Goal: Task Accomplishment & Management: Manage account settings

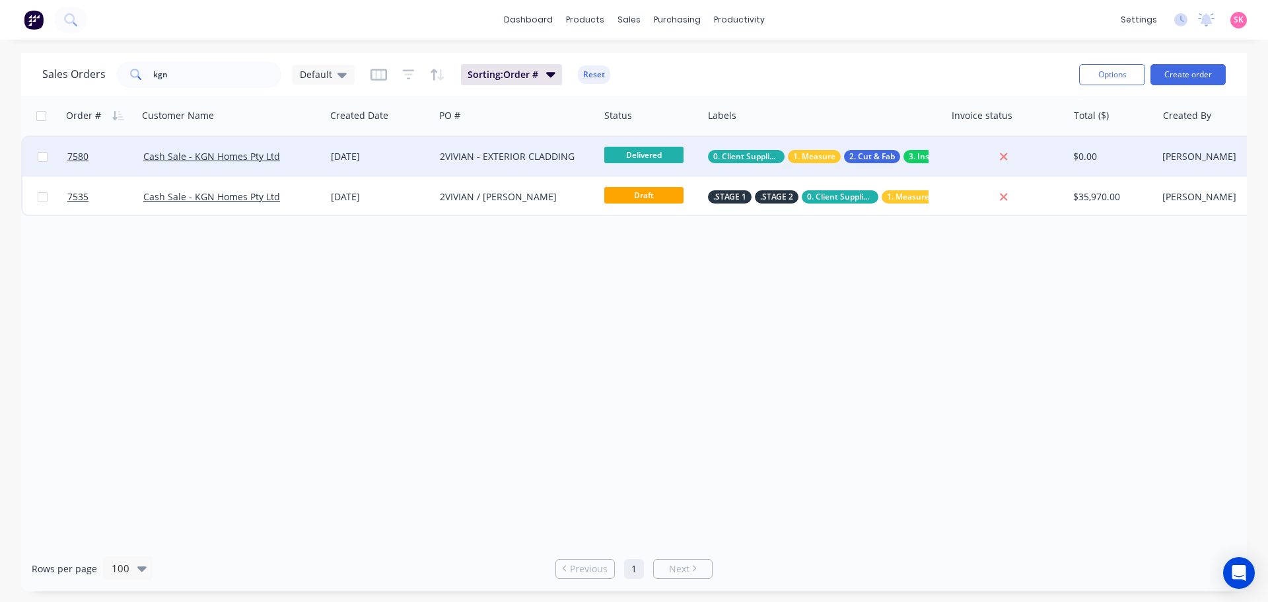
click at [359, 174] on div "[DATE]" at bounding box center [380, 157] width 109 height 40
click at [483, 146] on div "2VIVIAN - EXTERIOR CLADDING" at bounding box center [517, 157] width 164 height 40
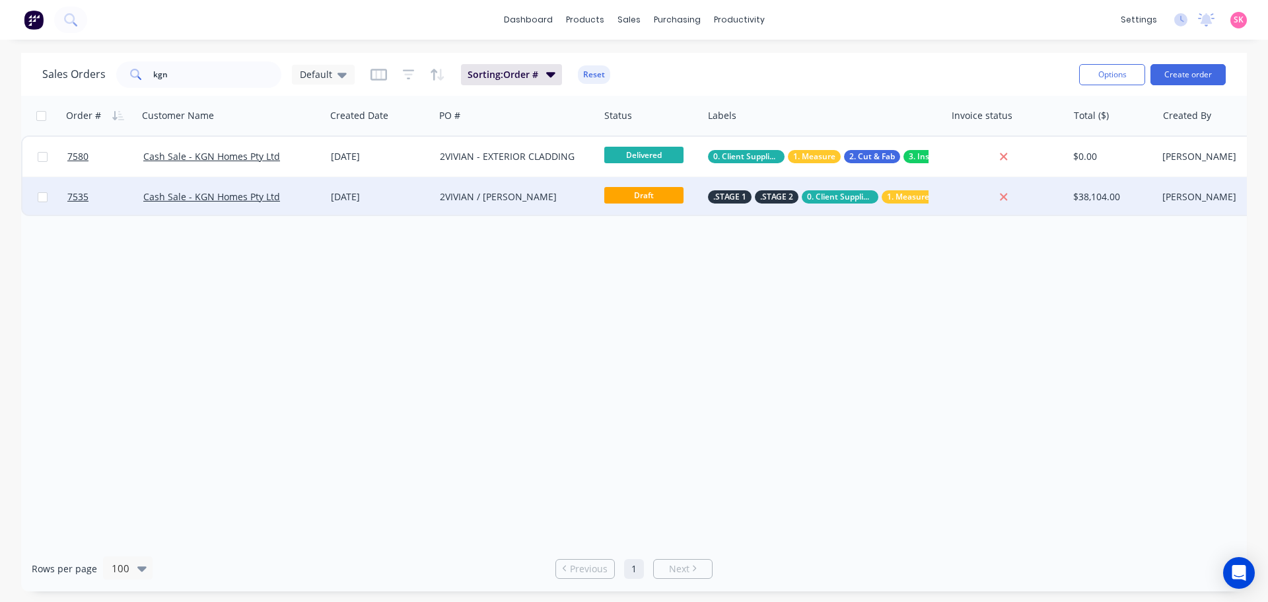
click at [523, 200] on div "2VIVIAN / [PERSON_NAME]" at bounding box center [513, 196] width 147 height 13
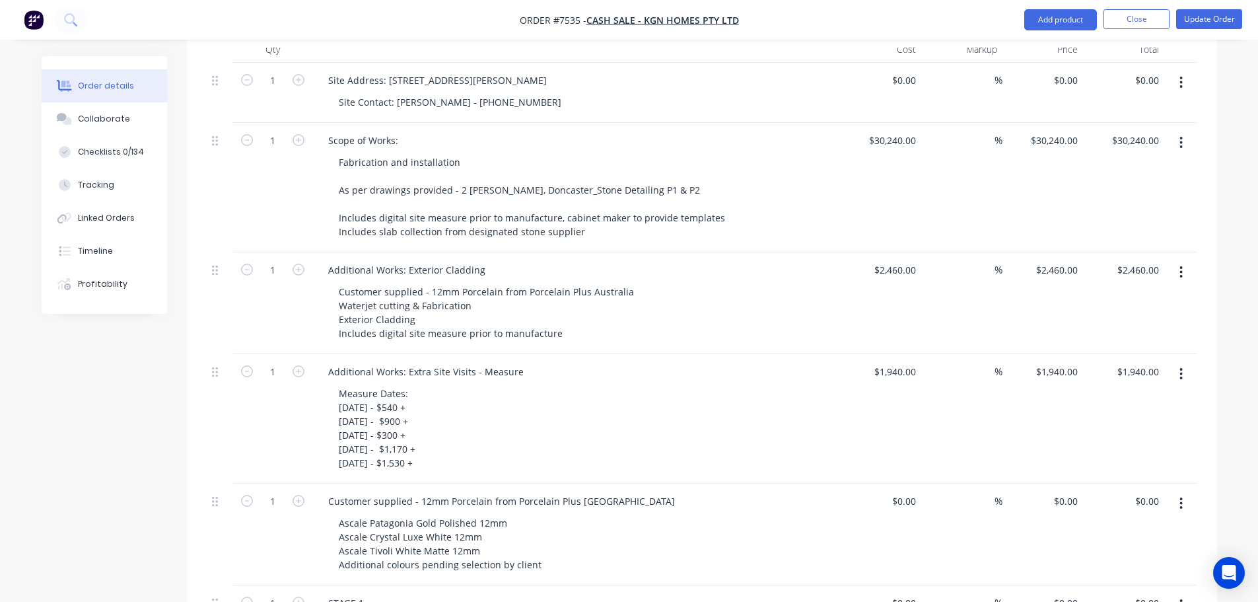
scroll to position [529, 0]
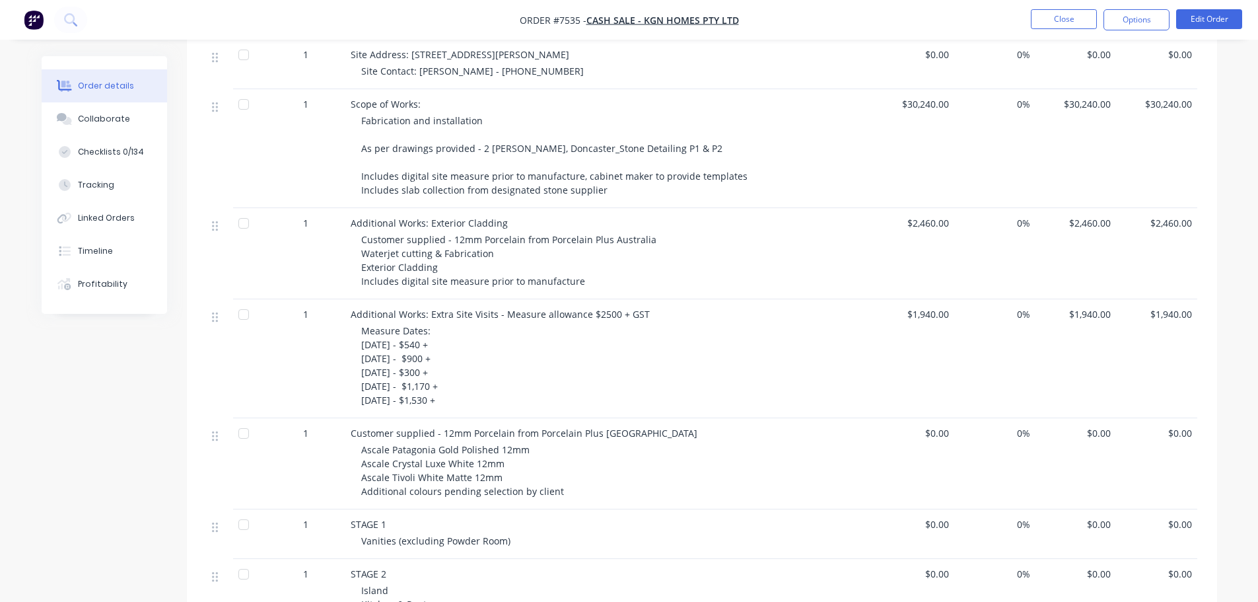
scroll to position [396, 0]
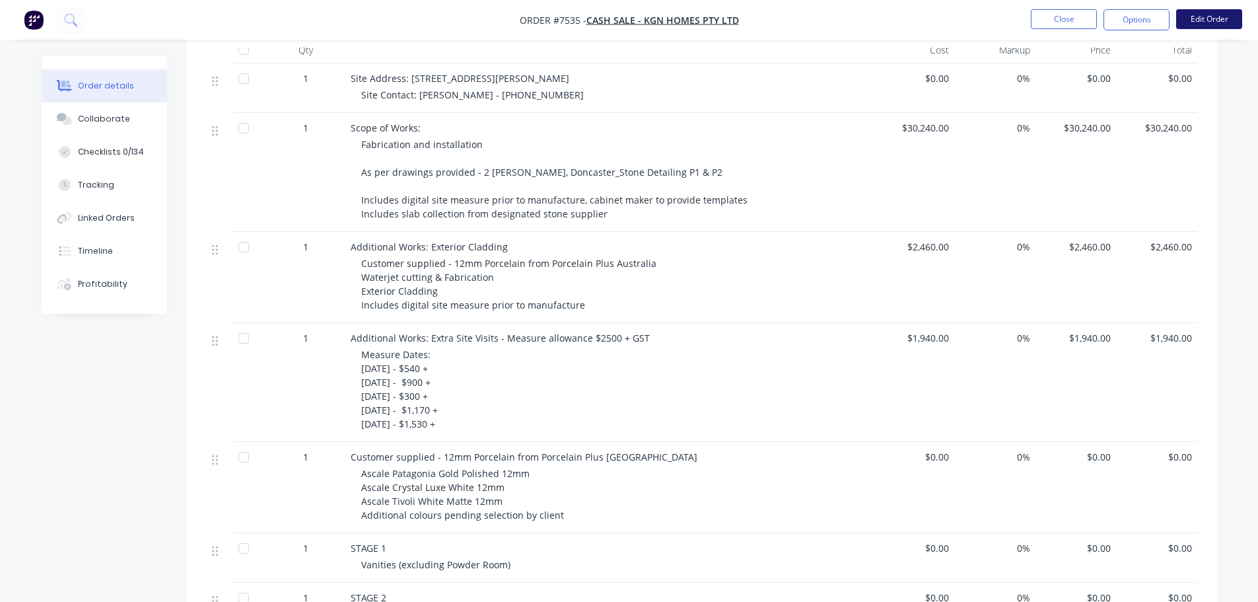
click at [1212, 23] on button "Edit Order" at bounding box center [1210, 19] width 66 height 20
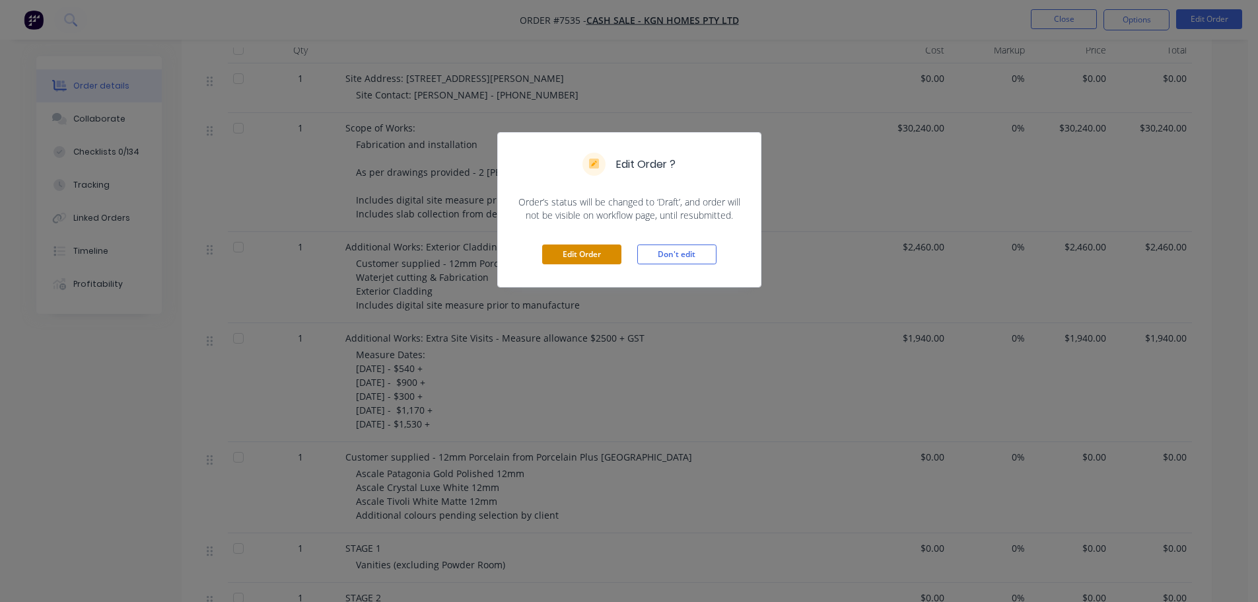
click at [561, 253] on button "Edit Order" at bounding box center [581, 254] width 79 height 20
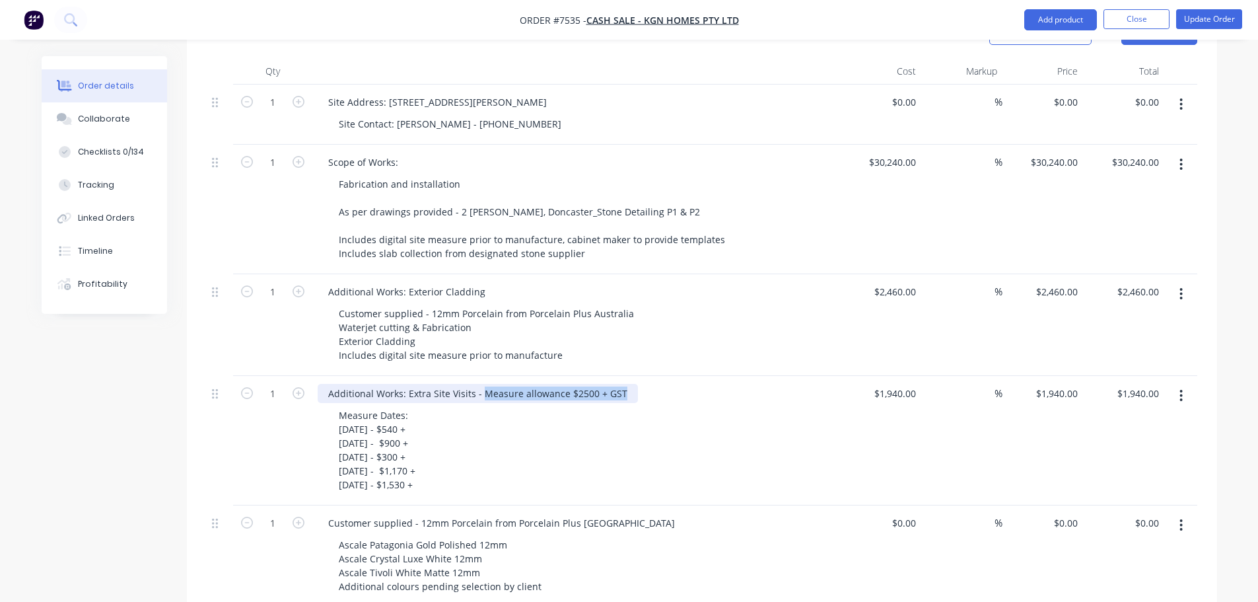
drag, startPoint x: 621, startPoint y: 375, endPoint x: 480, endPoint y: 366, distance: 141.0
click at [480, 384] on div "Additional Works: Extra Site Visits - Measure allowance $2500 + GST" at bounding box center [478, 393] width 320 height 19
click at [469, 469] on div "Measure Dates: [DATE] - $540 + [DATE] - $900 + [DATE] - $300 + [DATE] - $1,170 …" at bounding box center [581, 450] width 507 height 89
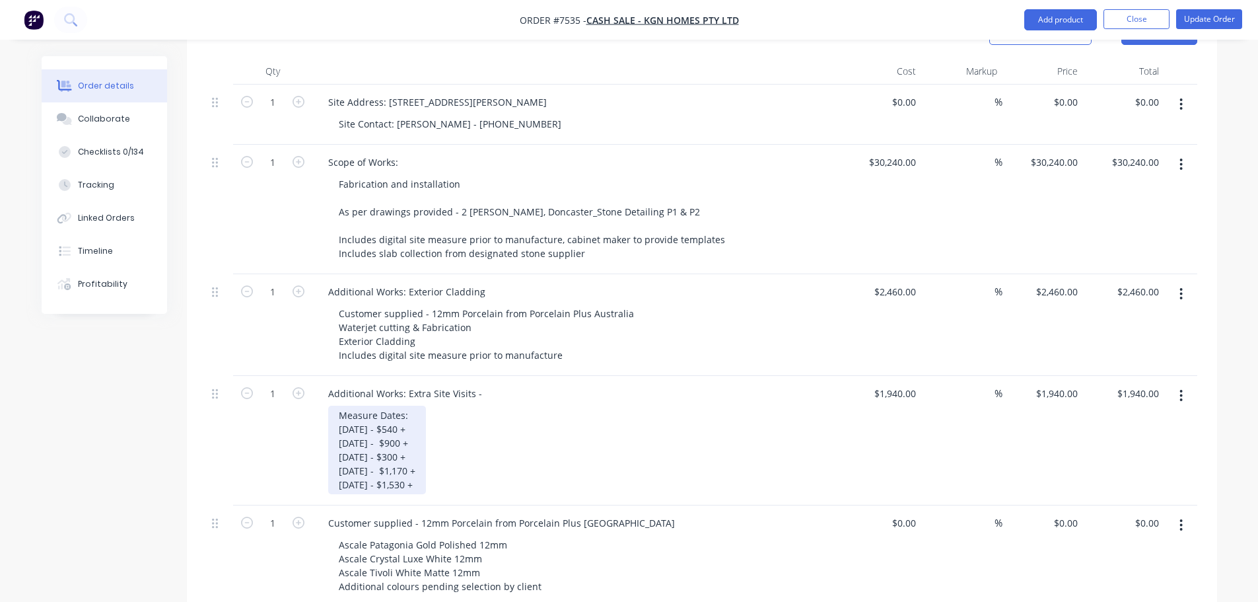
click at [426, 464] on div "Measure Dates: [DATE] - $540 + [DATE] - $900 + [DATE] - $300 + [DATE] - $1,170 …" at bounding box center [377, 450] width 98 height 89
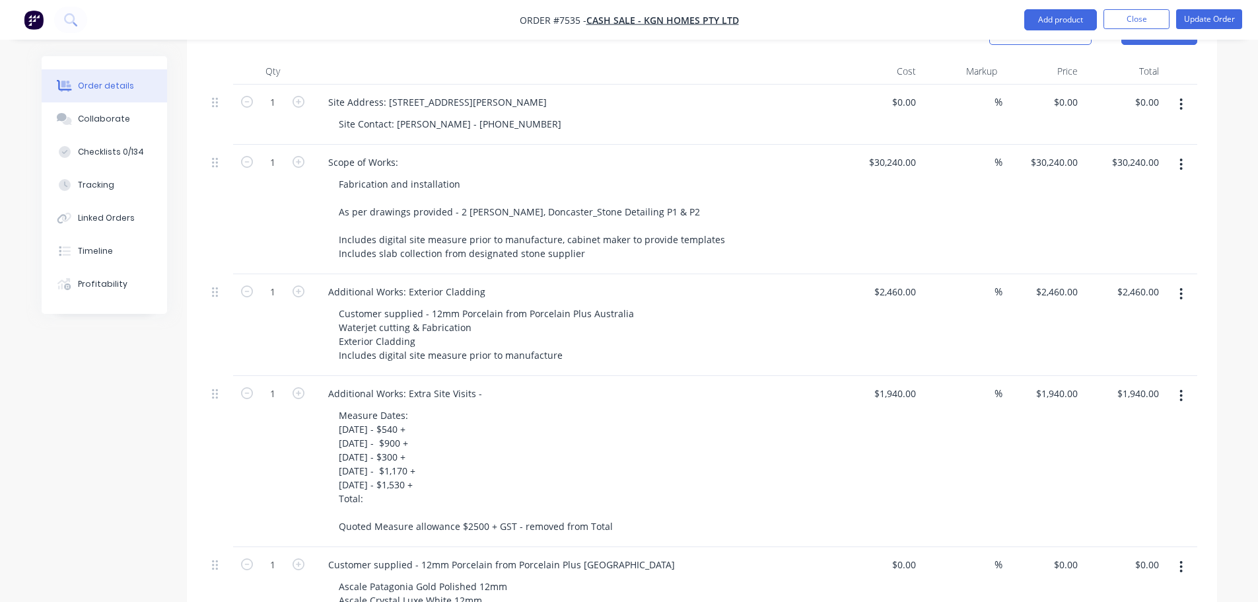
click at [490, 384] on div "Additional Works: Extra Site Visits -" at bounding box center [577, 393] width 518 height 19
drag, startPoint x: 480, startPoint y: 373, endPoint x: 406, endPoint y: 374, distance: 74.0
click at [406, 384] on div "Additional Works: Extra Site Visits -" at bounding box center [405, 393] width 175 height 19
click at [735, 435] on div "Measure Dates: 20th August - $540 + 22nd August - $900 + 3rd September - $300 +…" at bounding box center [581, 471] width 507 height 130
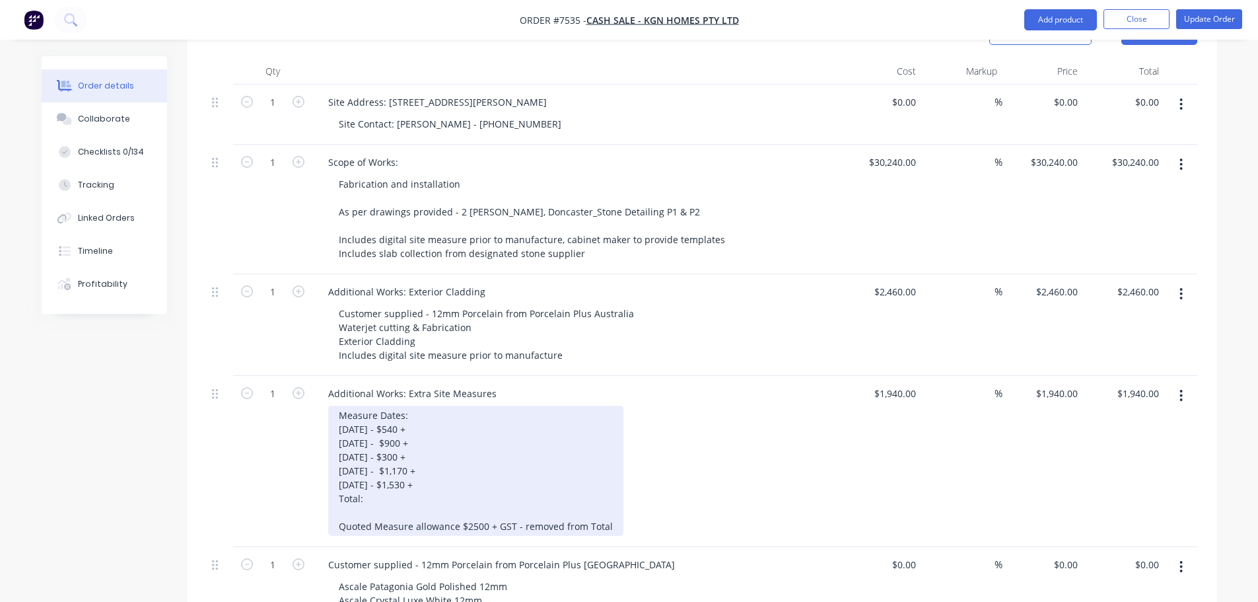
click at [392, 474] on div "Measure Dates: 20th August - $540 + 22nd August - $900 + 3rd September - $300 +…" at bounding box center [475, 471] width 295 height 130
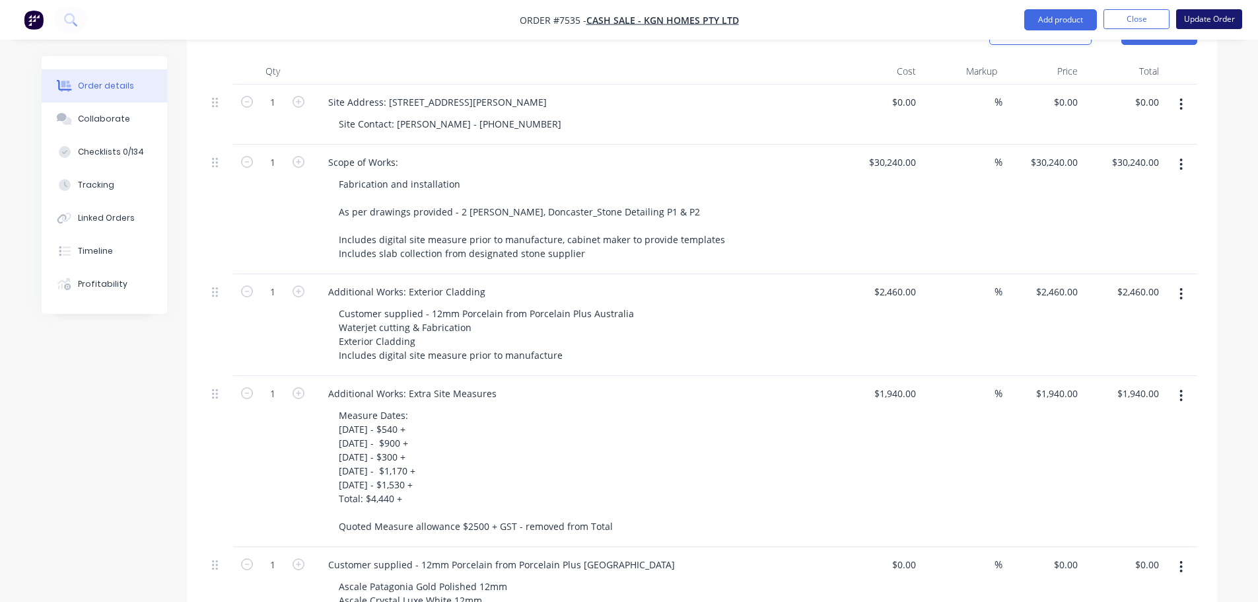
click at [1212, 23] on button "Update Order" at bounding box center [1210, 19] width 66 height 20
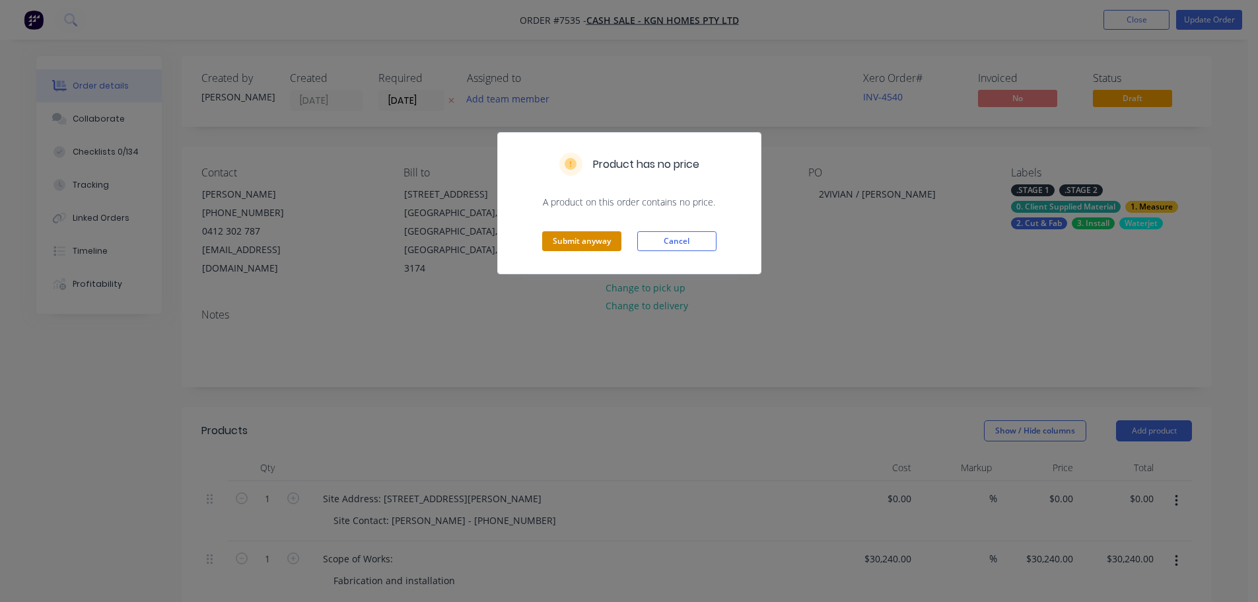
click at [586, 245] on button "Submit anyway" at bounding box center [581, 241] width 79 height 20
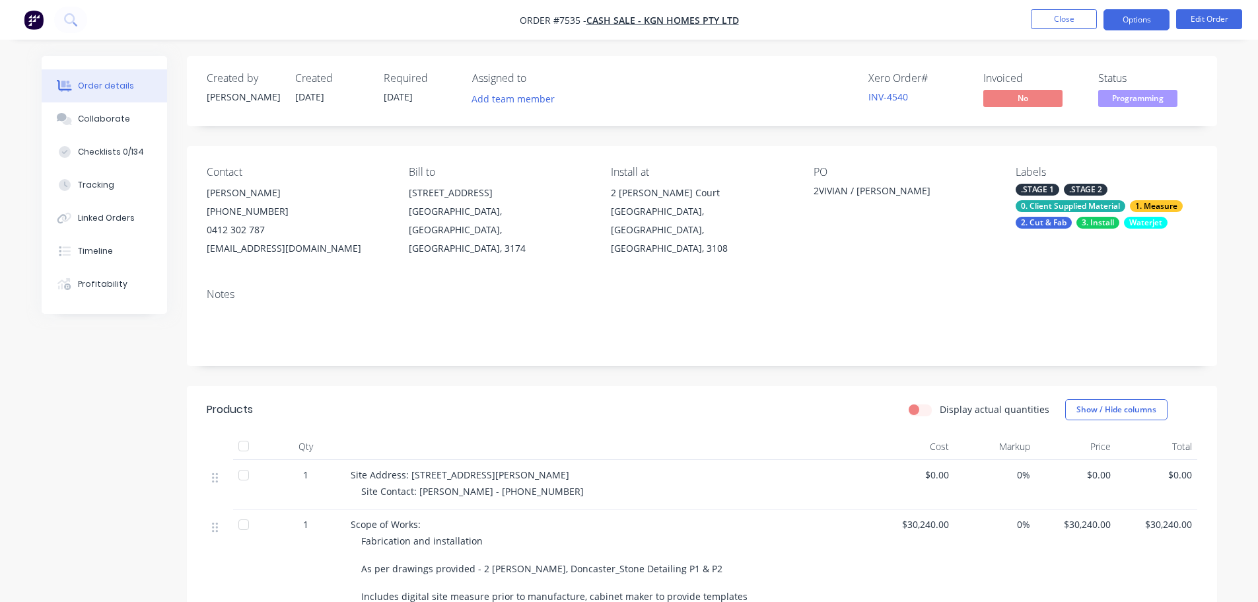
click at [1148, 22] on button "Options" at bounding box center [1137, 19] width 66 height 21
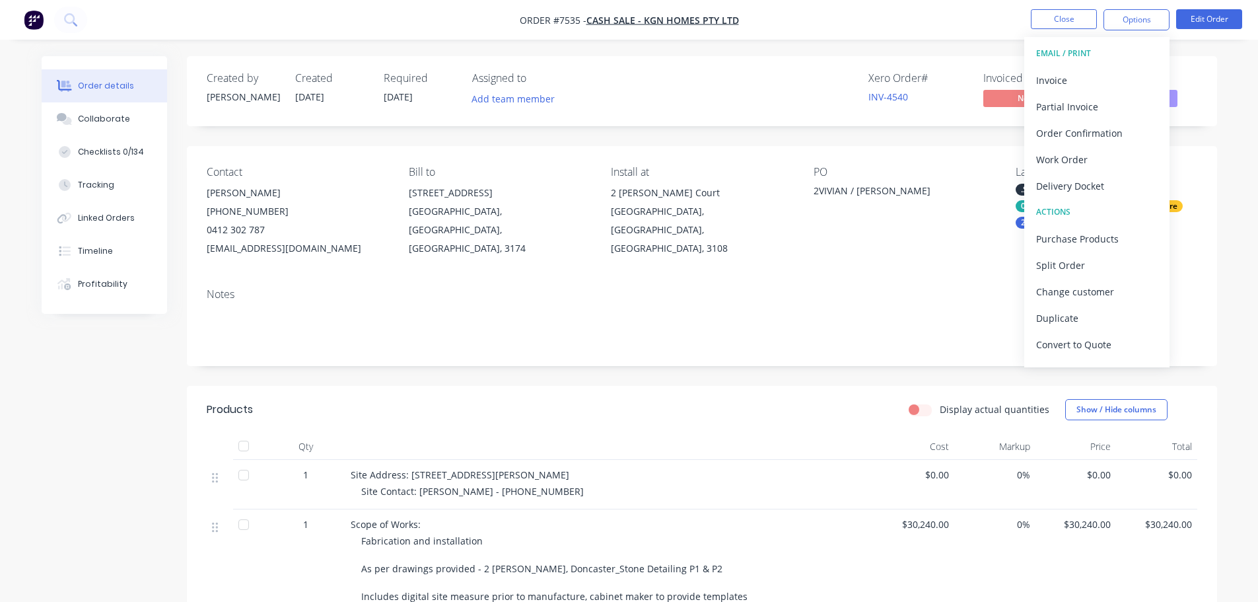
click at [870, 394] on header "Products Display actual quantities Show / Hide columns" at bounding box center [702, 410] width 1031 height 48
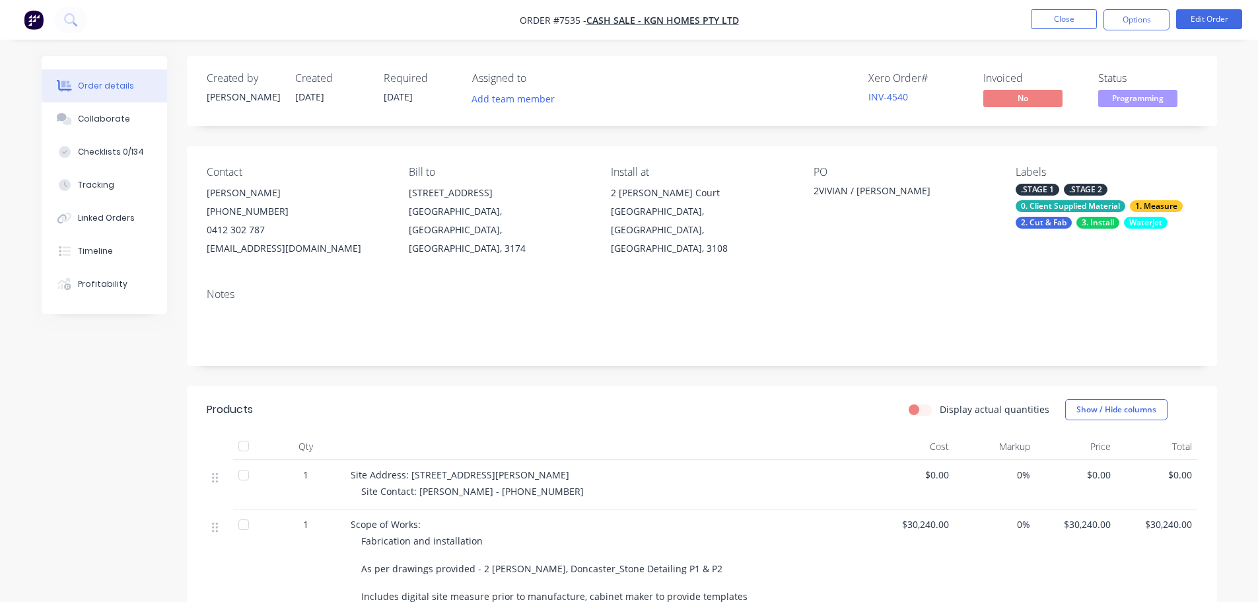
click at [1066, 17] on button "Close" at bounding box center [1064, 19] width 66 height 20
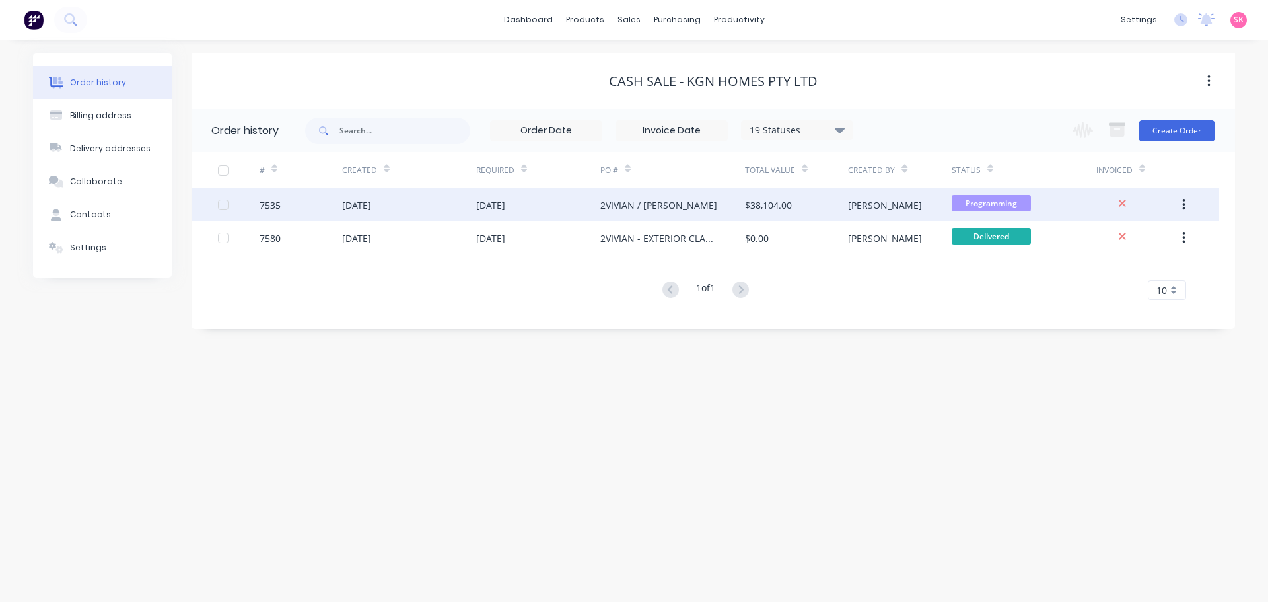
click at [607, 210] on div "2VIVIAN / [PERSON_NAME]" at bounding box center [659, 205] width 117 height 14
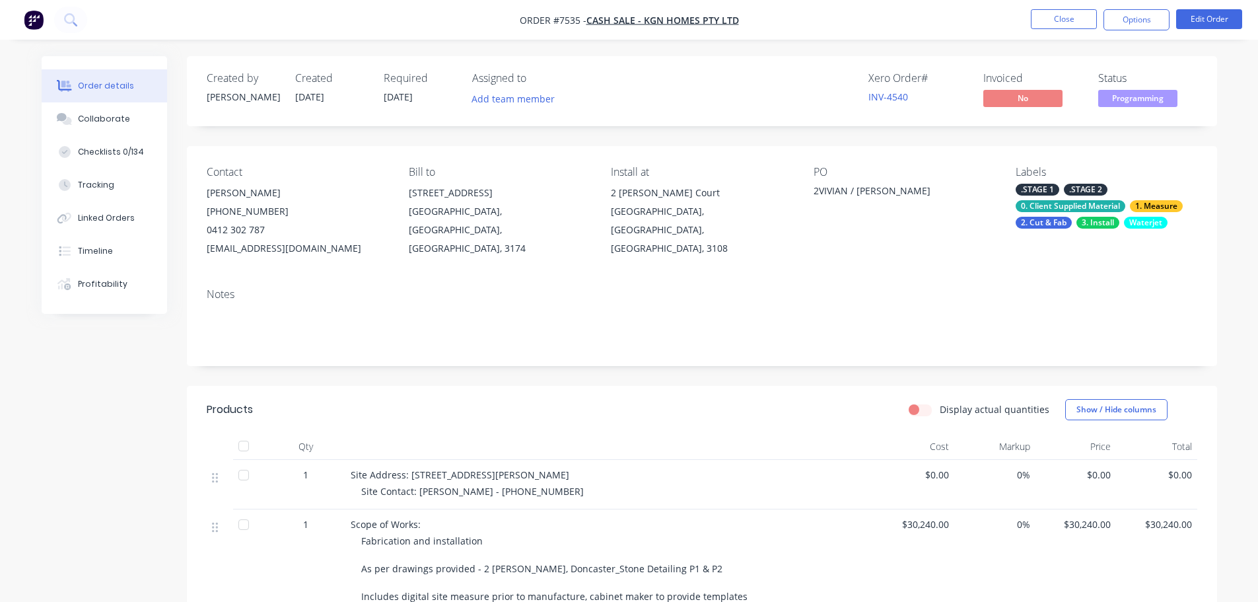
click at [1064, 14] on button "Close" at bounding box center [1064, 19] width 66 height 20
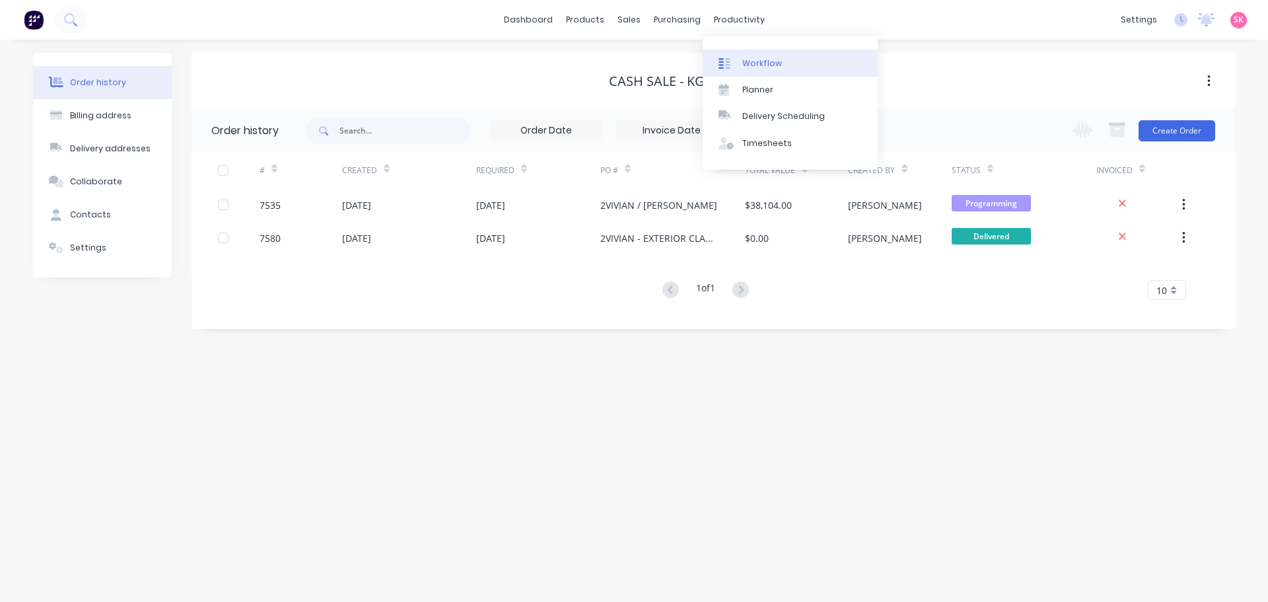
click at [747, 69] on link "Workflow" at bounding box center [790, 63] width 175 height 26
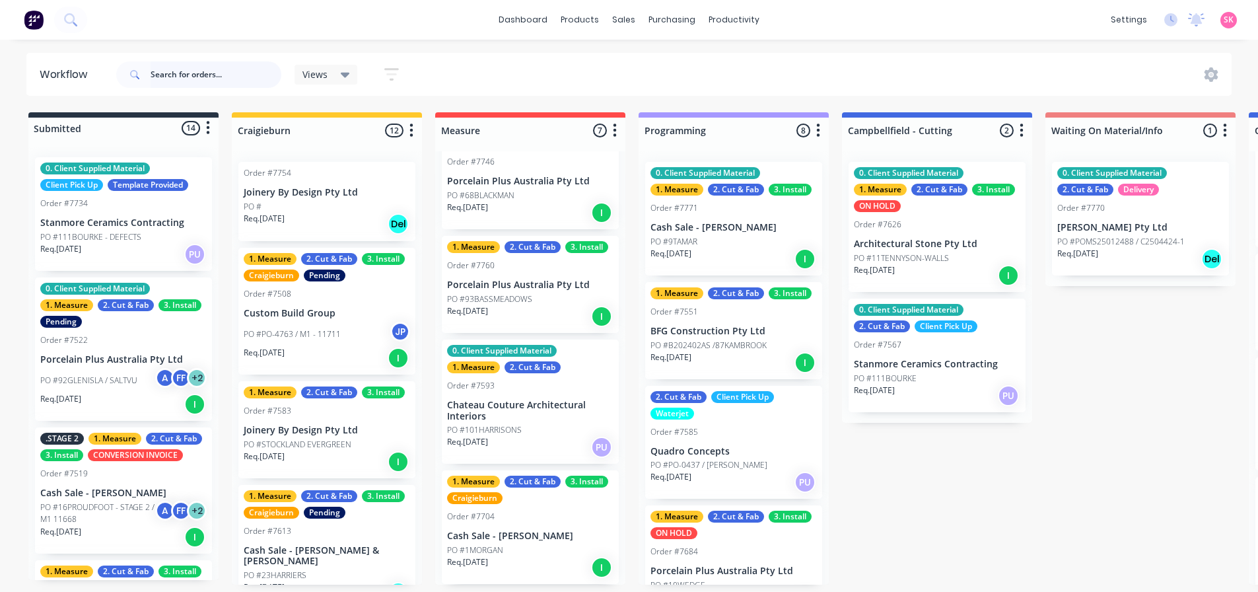
click at [242, 65] on input "text" at bounding box center [216, 74] width 131 height 26
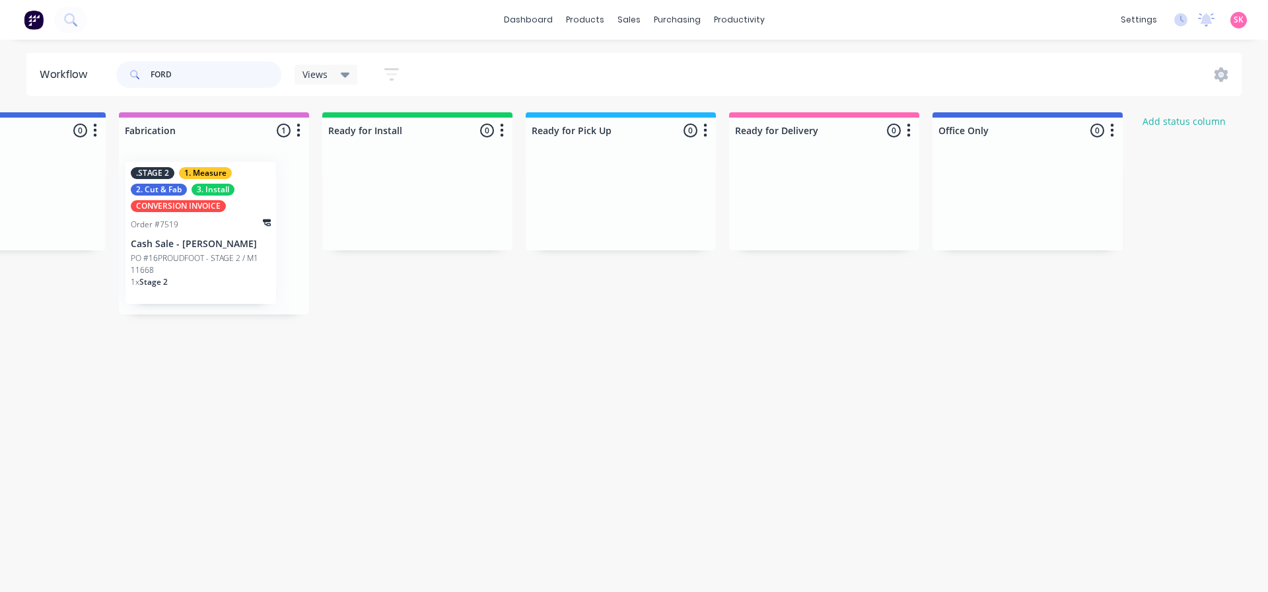
scroll to position [0, 1331]
type input "FORD"
click at [241, 254] on p "PO #16PROUDFOOT - STAGE 2 / M1 11668" at bounding box center [203, 264] width 140 height 24
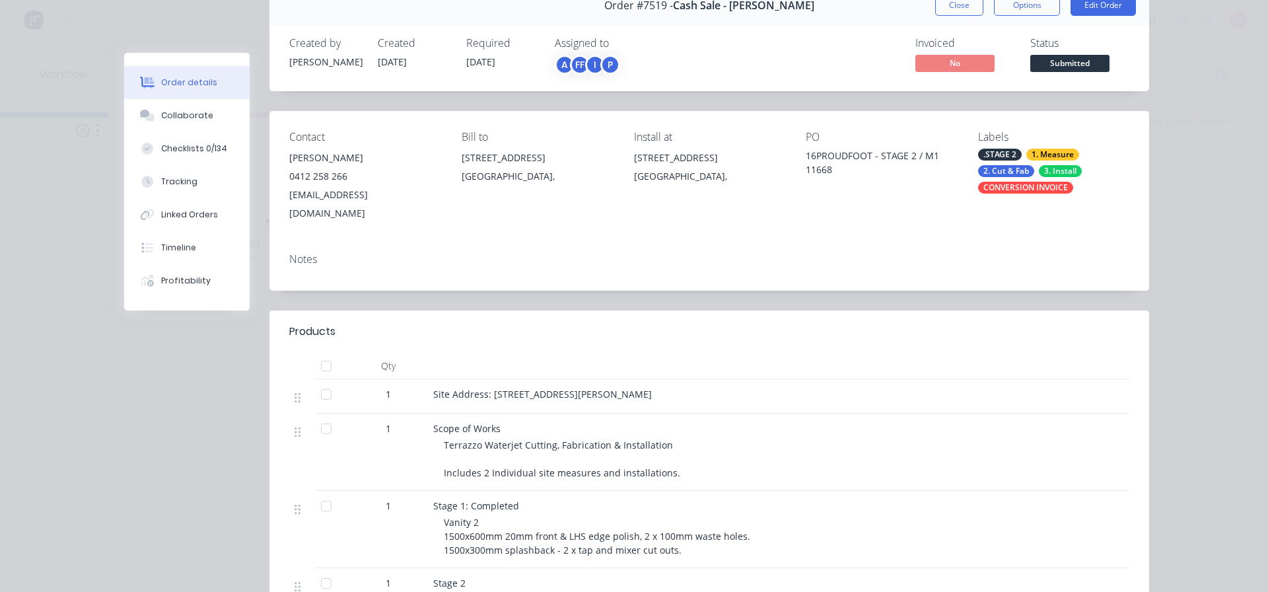
scroll to position [0, 0]
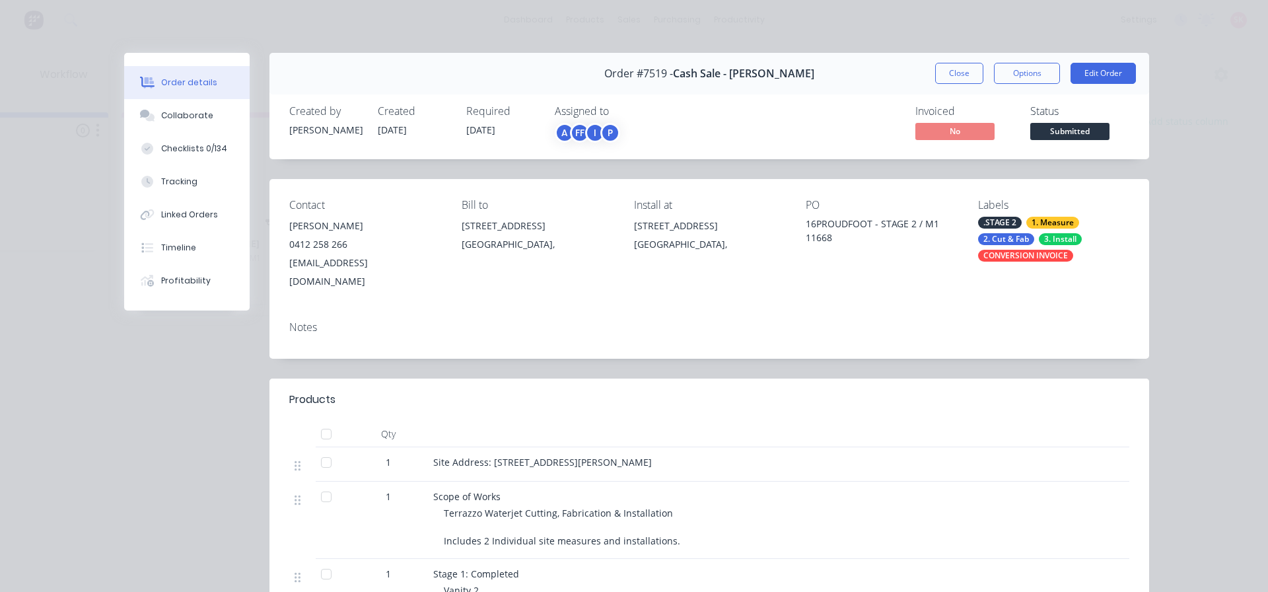
click at [961, 68] on button "Close" at bounding box center [959, 73] width 48 height 21
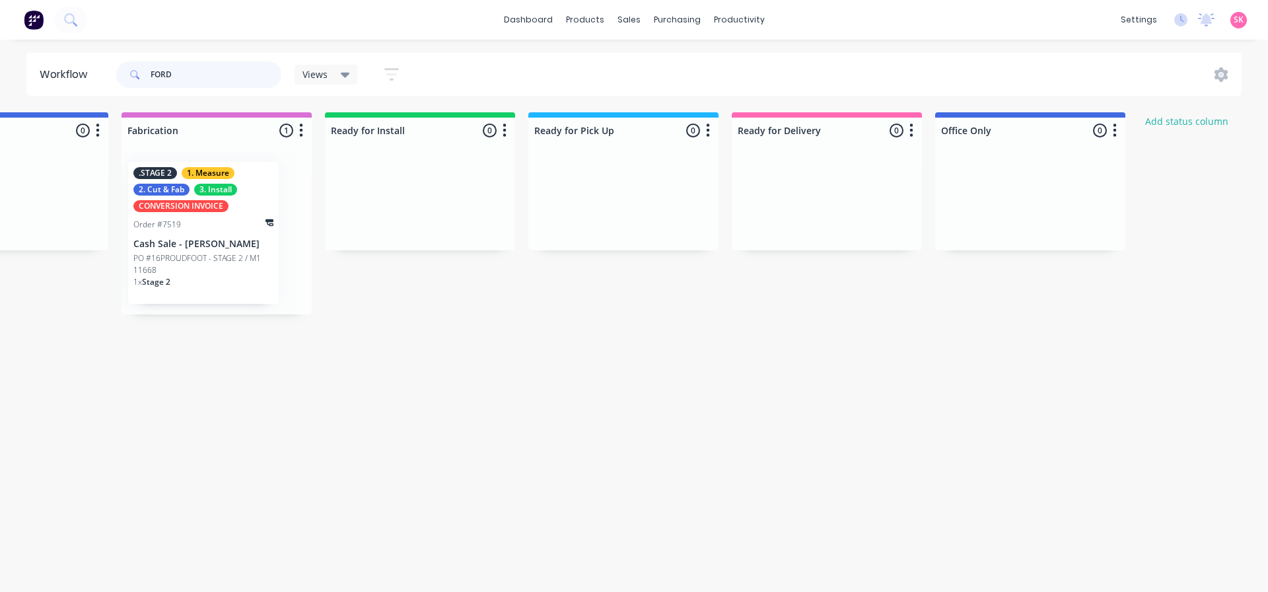
click at [122, 76] on div "FORD" at bounding box center [198, 74] width 165 height 26
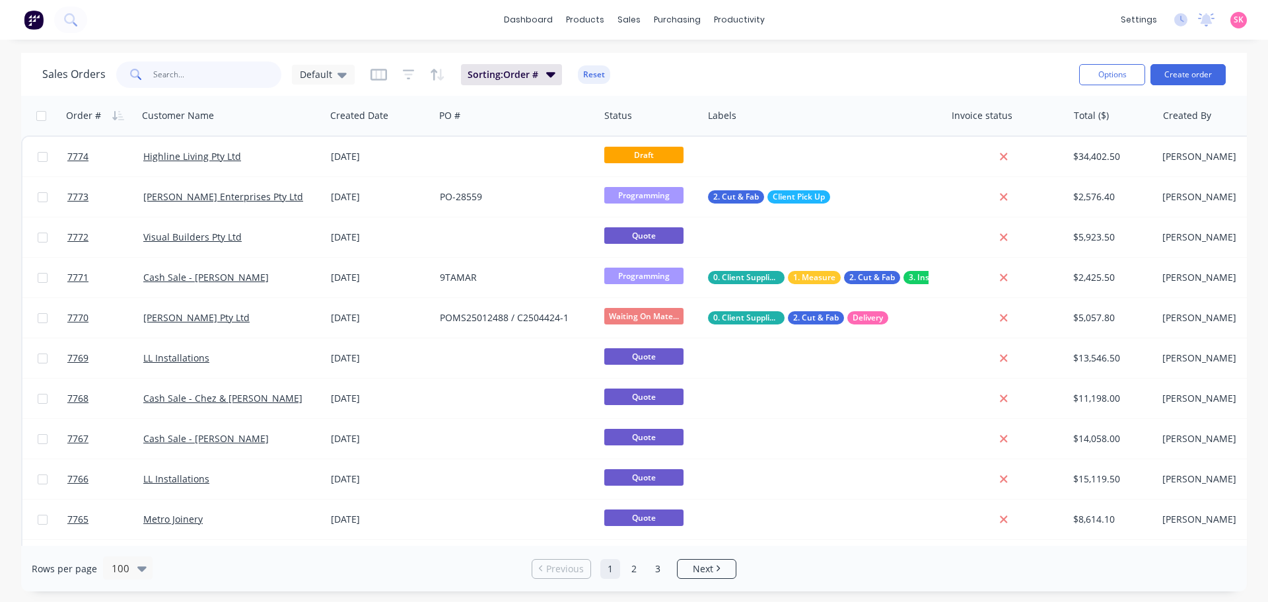
click at [198, 73] on input "text" at bounding box center [217, 74] width 129 height 26
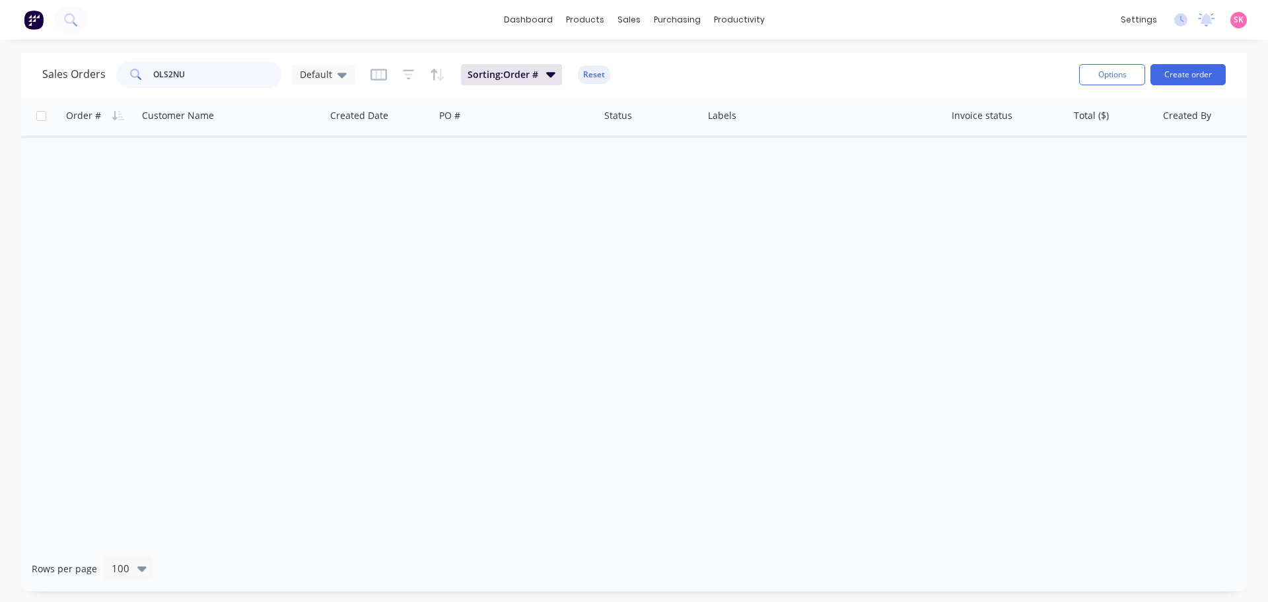
click at [170, 71] on input "OLS2NU" at bounding box center [217, 74] width 129 height 26
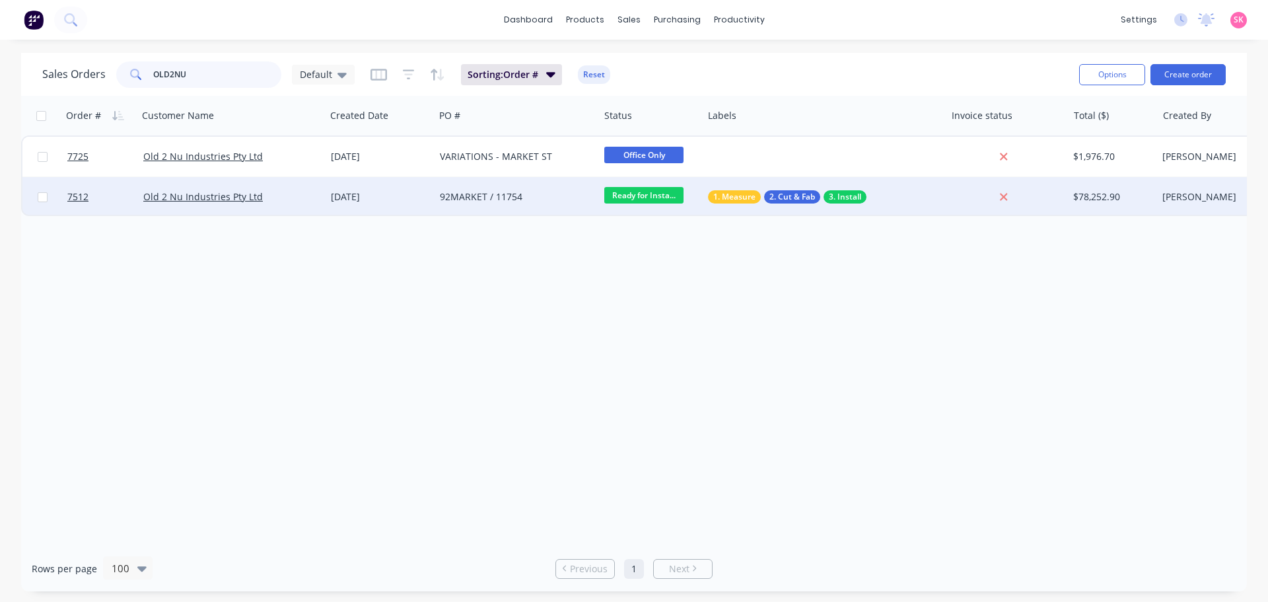
type input "OLD2NU"
click at [730, 199] on span "1. Measure" at bounding box center [734, 196] width 42 height 13
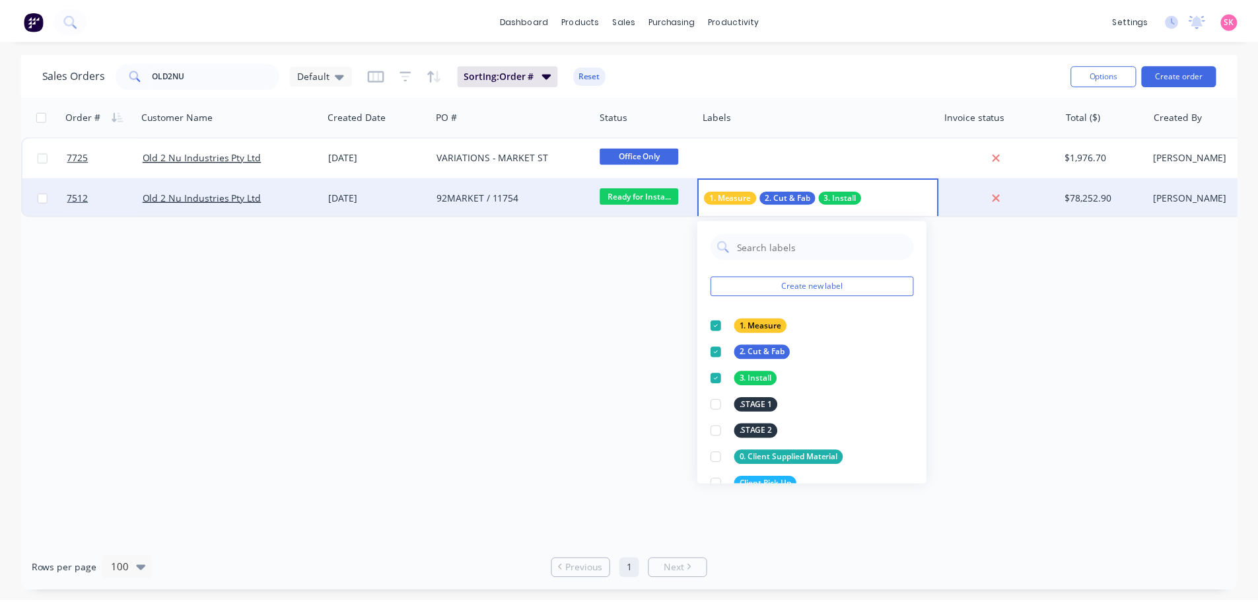
scroll to position [132, 0]
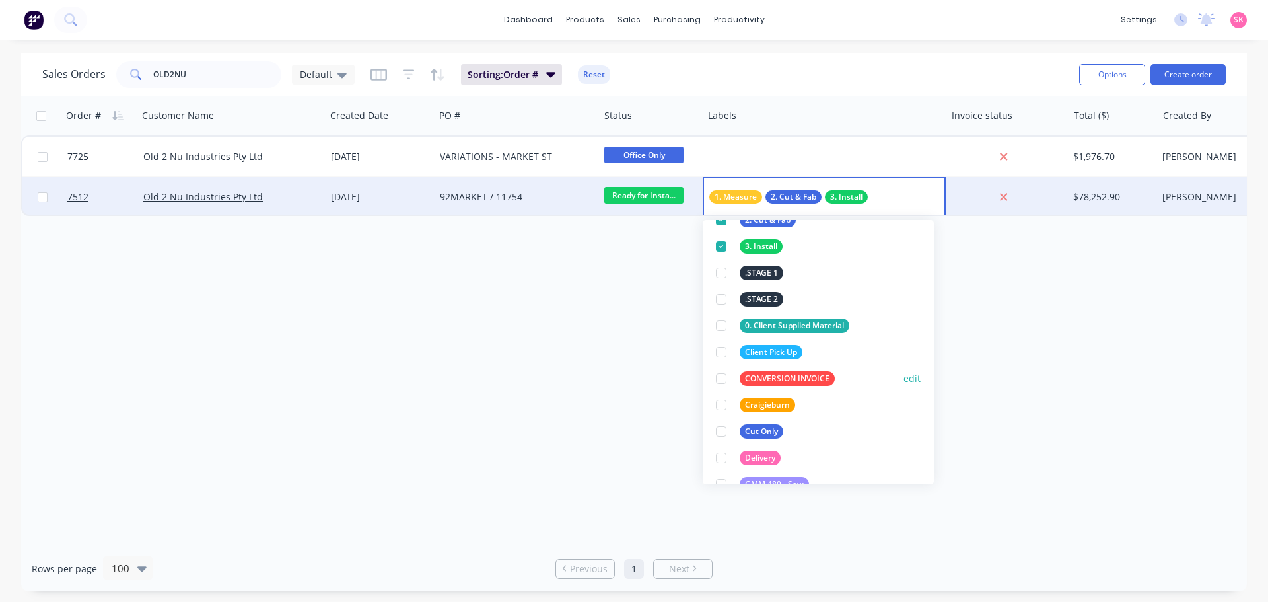
click at [723, 380] on div at bounding box center [721, 378] width 26 height 26
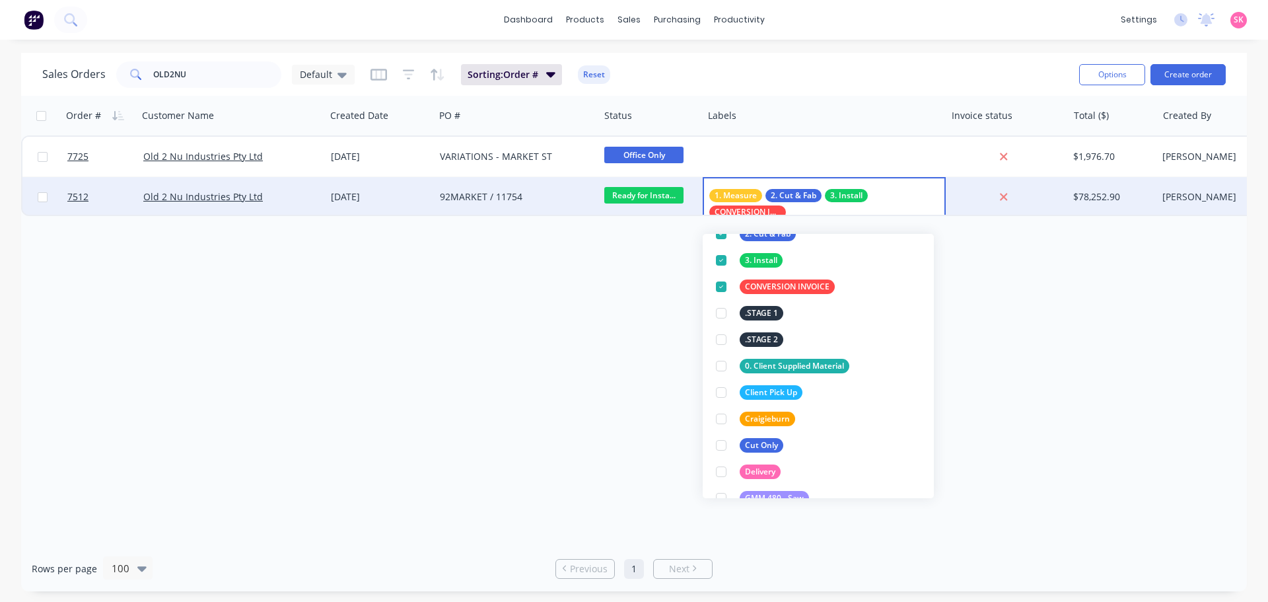
click at [474, 367] on div "Order # Customer Name Created Date PO # Status Labels Invoice status Total ($) …" at bounding box center [634, 321] width 1226 height 450
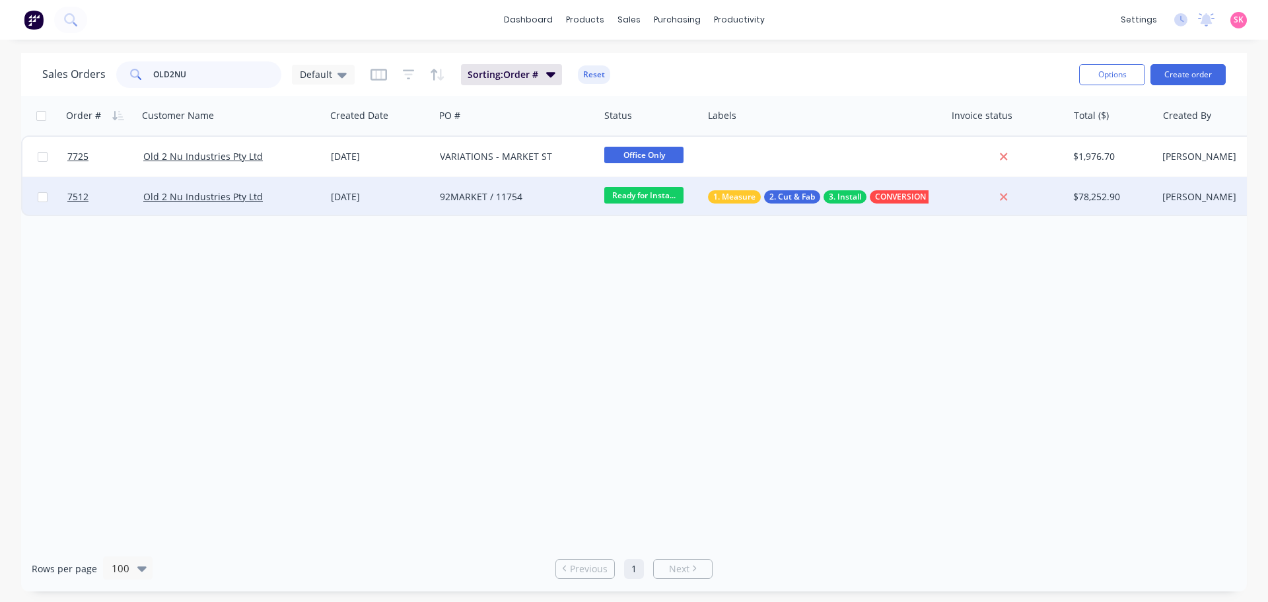
drag, startPoint x: 212, startPoint y: 80, endPoint x: -31, endPoint y: 81, distance: 243.1
click at [0, 81] on html "dashboard products sales purchasing productivity dashboard products Product Cat…" at bounding box center [634, 301] width 1268 height 602
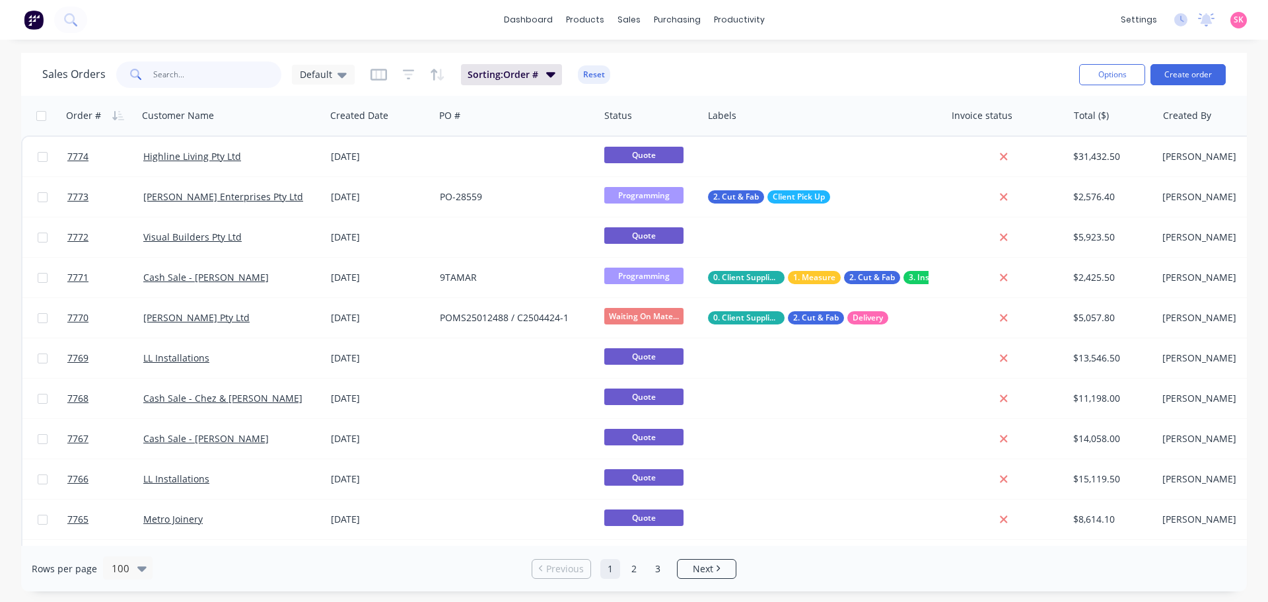
click at [213, 67] on input "text" at bounding box center [217, 74] width 129 height 26
click at [208, 81] on input "text" at bounding box center [217, 74] width 129 height 26
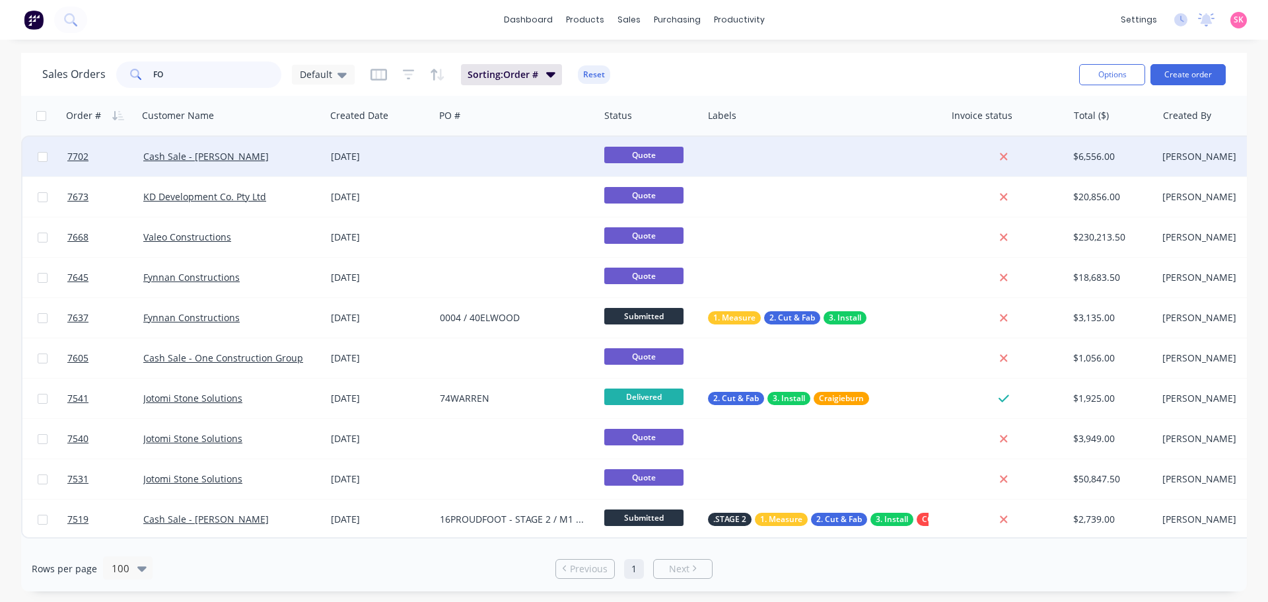
type input "F"
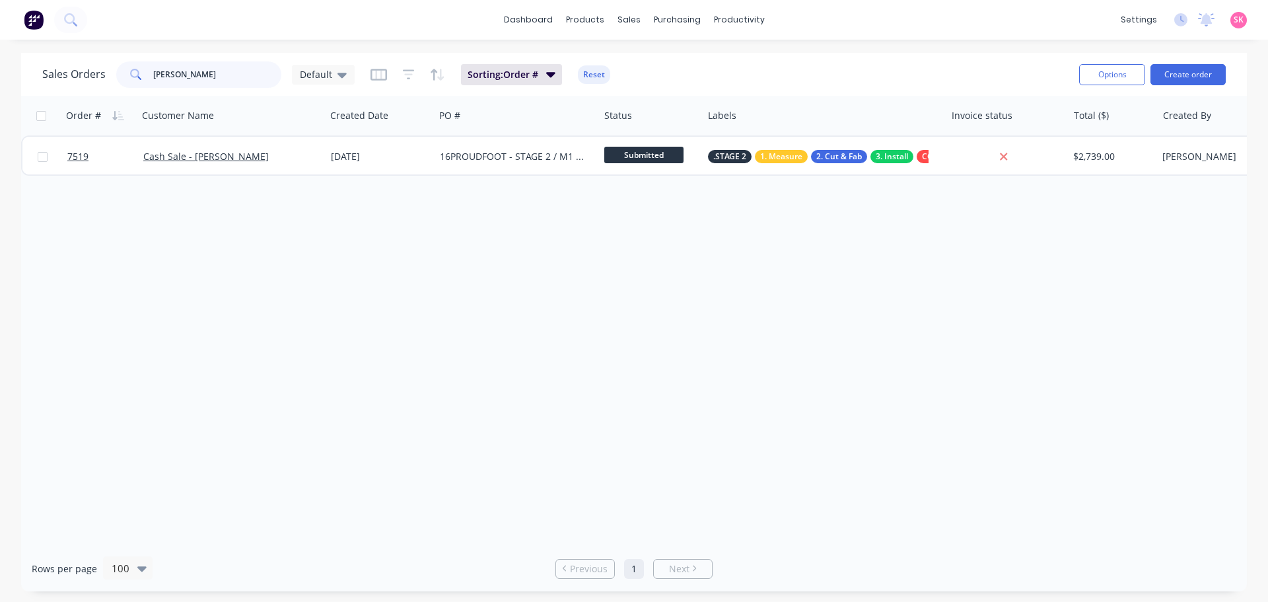
type input "[PERSON_NAME]"
click at [323, 143] on div "Cash Sale - [PERSON_NAME]" at bounding box center [232, 157] width 188 height 40
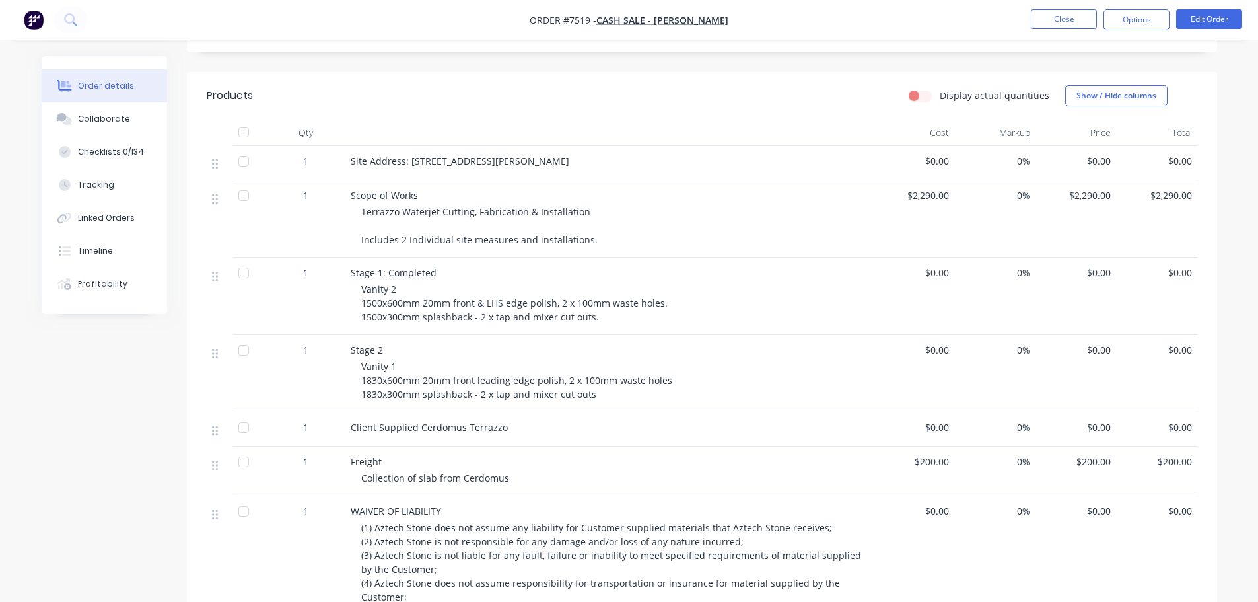
scroll to position [396, 0]
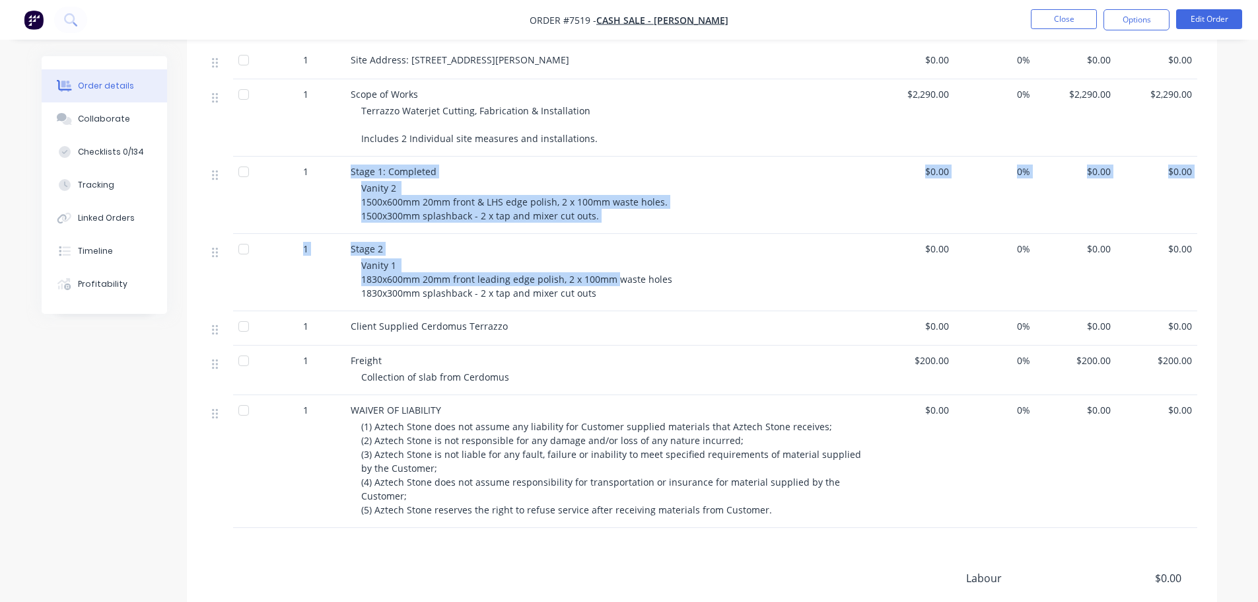
drag, startPoint x: 616, startPoint y: 286, endPoint x: 351, endPoint y: 174, distance: 287.5
click at [349, 174] on div "1 Site Address: [STREET_ADDRESS][PERSON_NAME] $0.00 0% $0.00 $0.00 1 Scope of W…" at bounding box center [702, 286] width 991 height 483
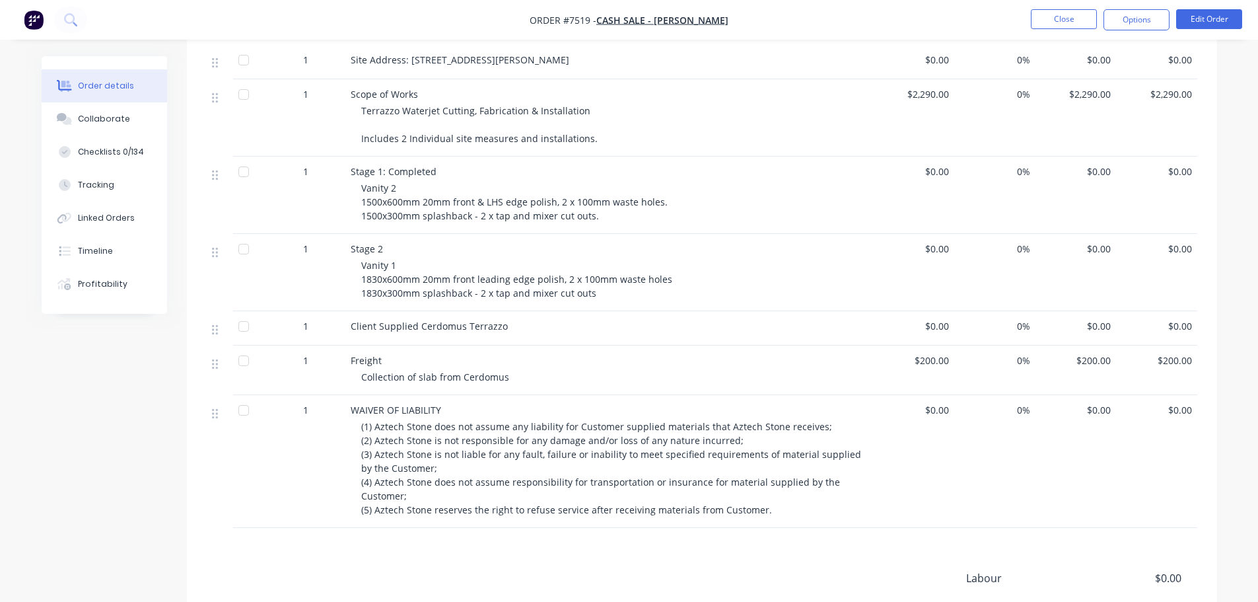
click at [599, 293] on div "Vanity 1 1830x600mm 20mm front leading edge polish, 2 x 100mm waste holes 1830x…" at bounding box center [614, 279] width 507 height 42
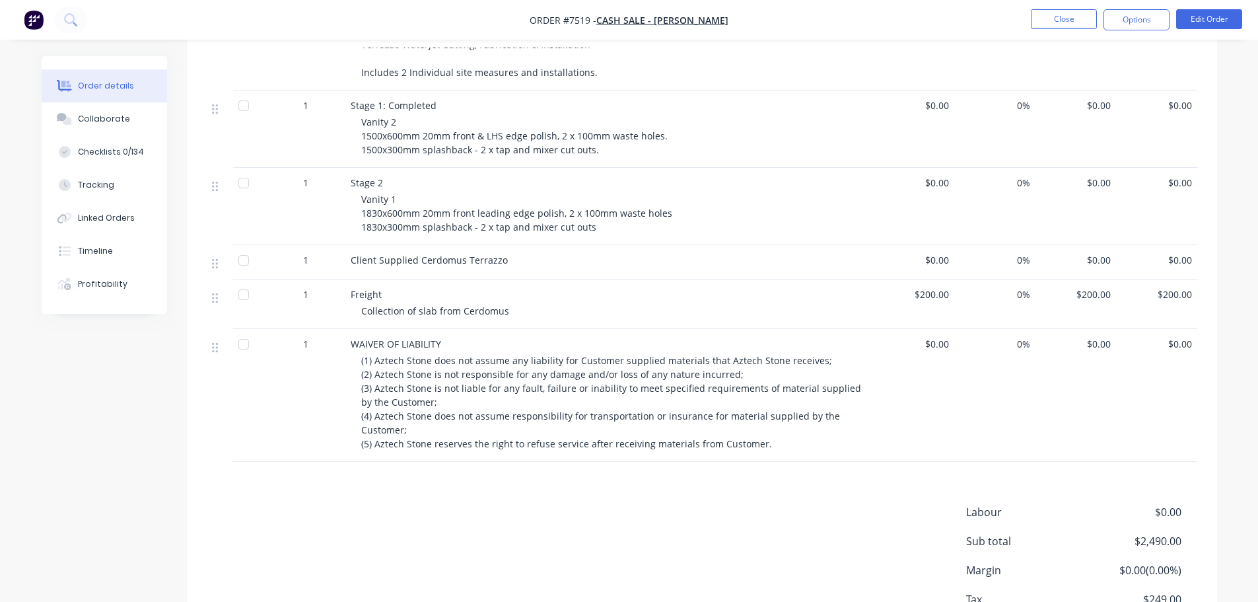
scroll to position [0, 0]
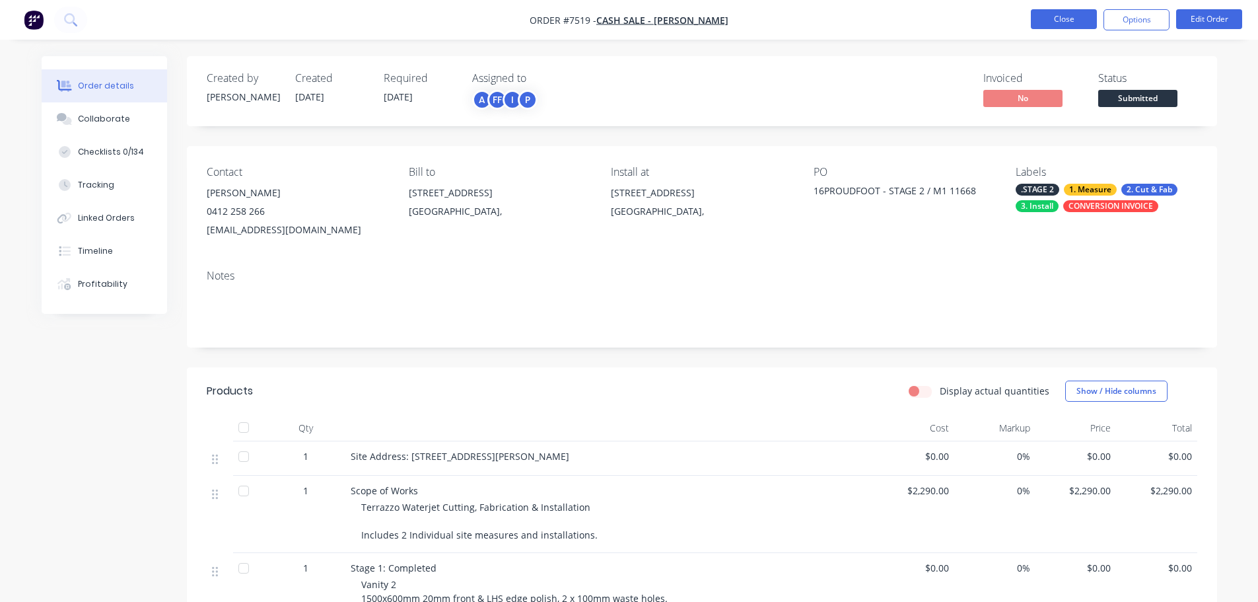
click at [1058, 28] on button "Close" at bounding box center [1064, 19] width 66 height 20
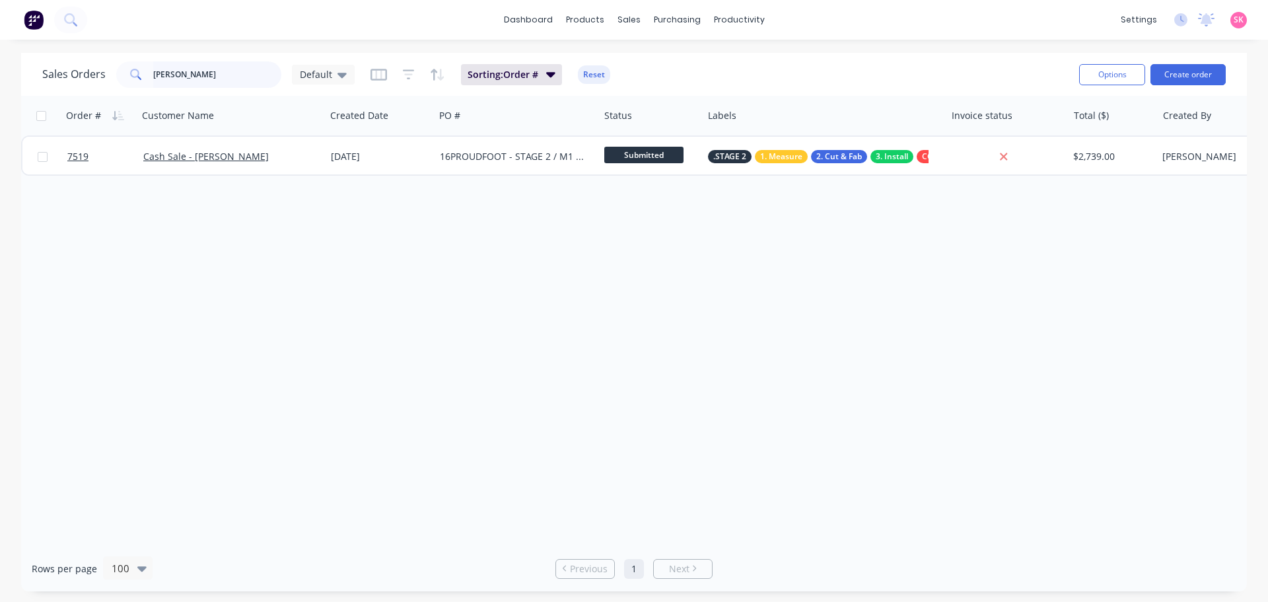
click at [76, 77] on div "Sales Orders [PERSON_NAME]" at bounding box center [198, 74] width 312 height 26
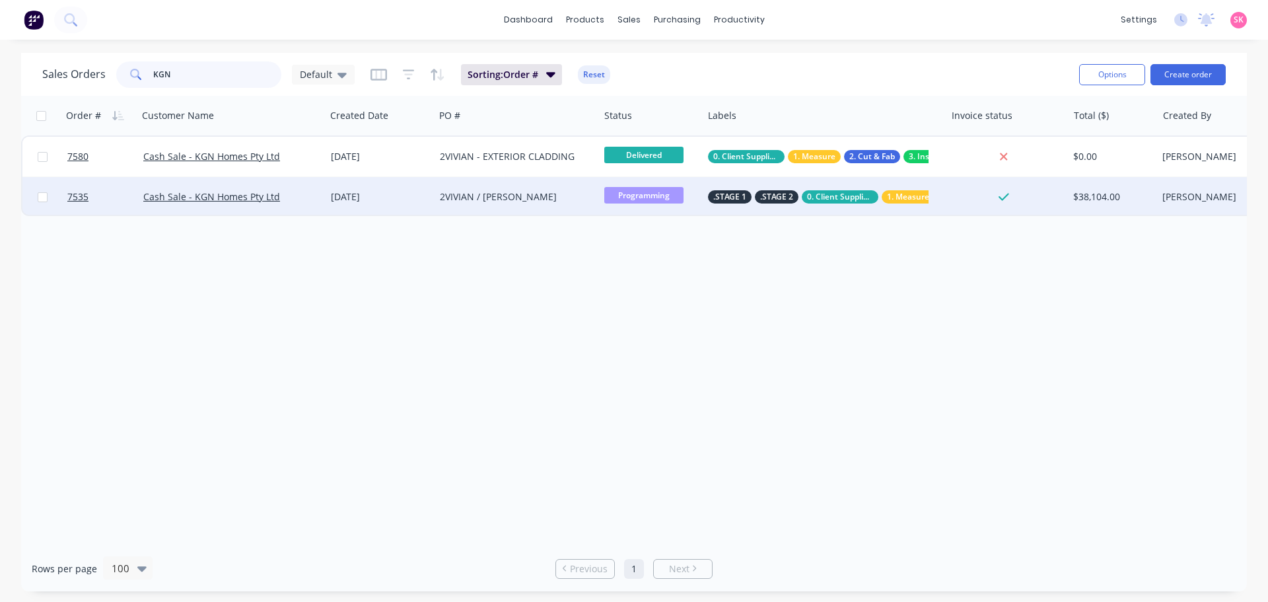
type input "KGN"
click at [329, 188] on div "[DATE]" at bounding box center [380, 197] width 109 height 40
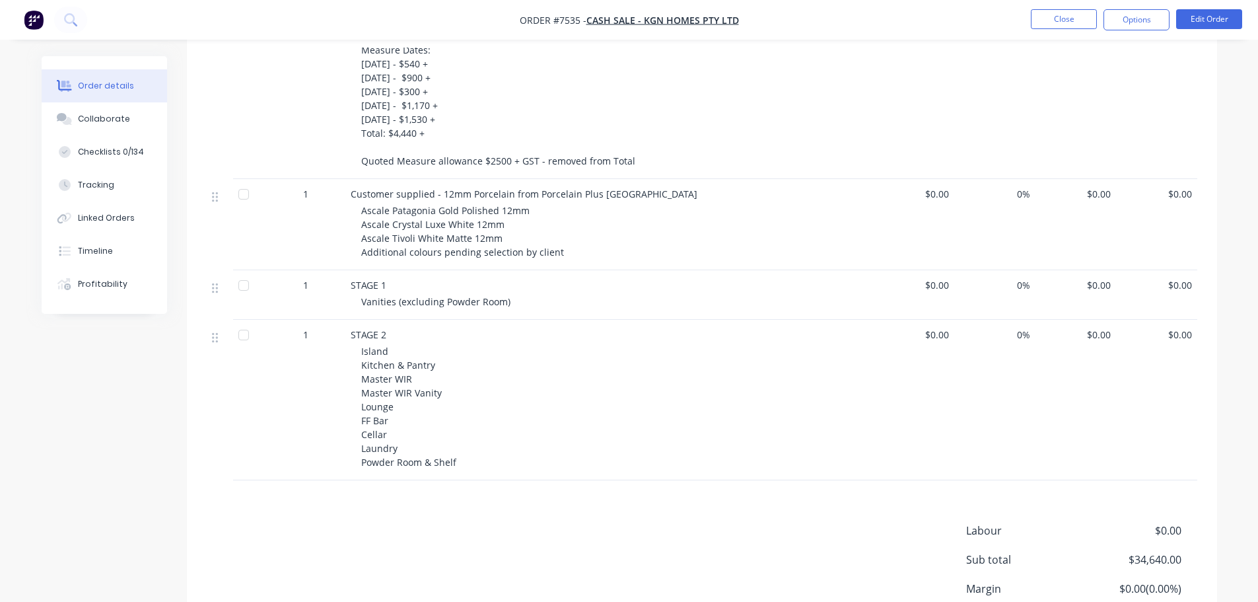
scroll to position [595, 0]
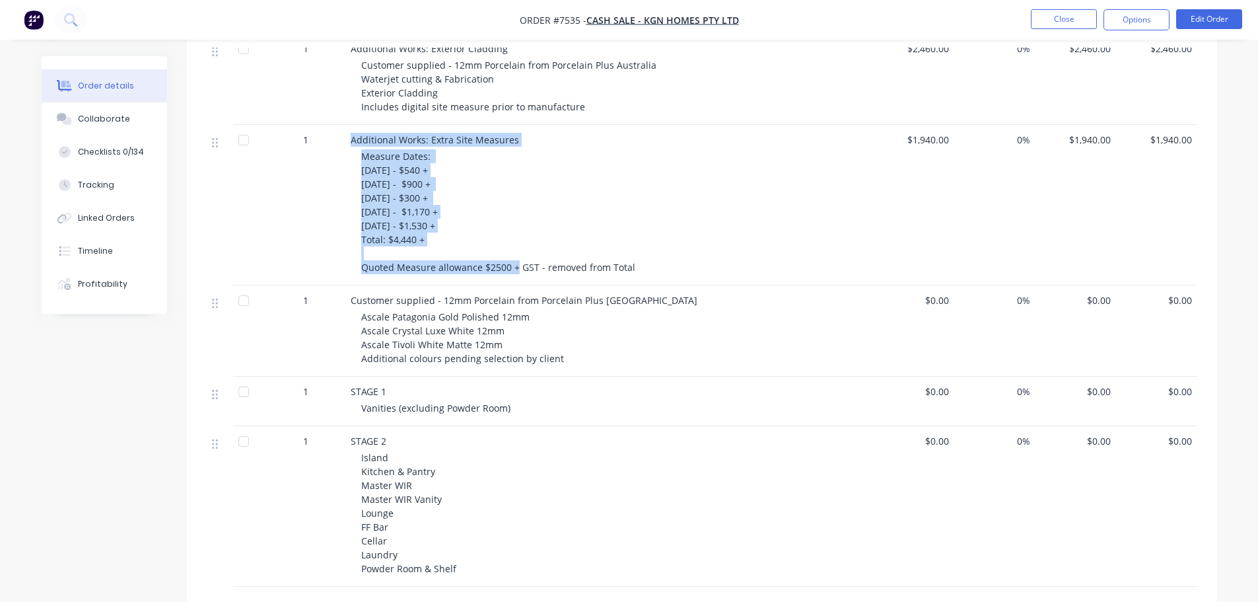
drag, startPoint x: 541, startPoint y: 254, endPoint x: 351, endPoint y: 141, distance: 220.7
click at [351, 141] on div "Additional Works: Extra Site Measures Measure Dates: [DATE] - $540 + [DATE] - $…" at bounding box center [610, 205] width 529 height 161
drag, startPoint x: 641, startPoint y: 269, endPoint x: 348, endPoint y: 139, distance: 320.0
click at [348, 139] on div "Additional Works: Extra Site Measures Measure Dates: [DATE] - $540 + [DATE] - $…" at bounding box center [610, 205] width 529 height 161
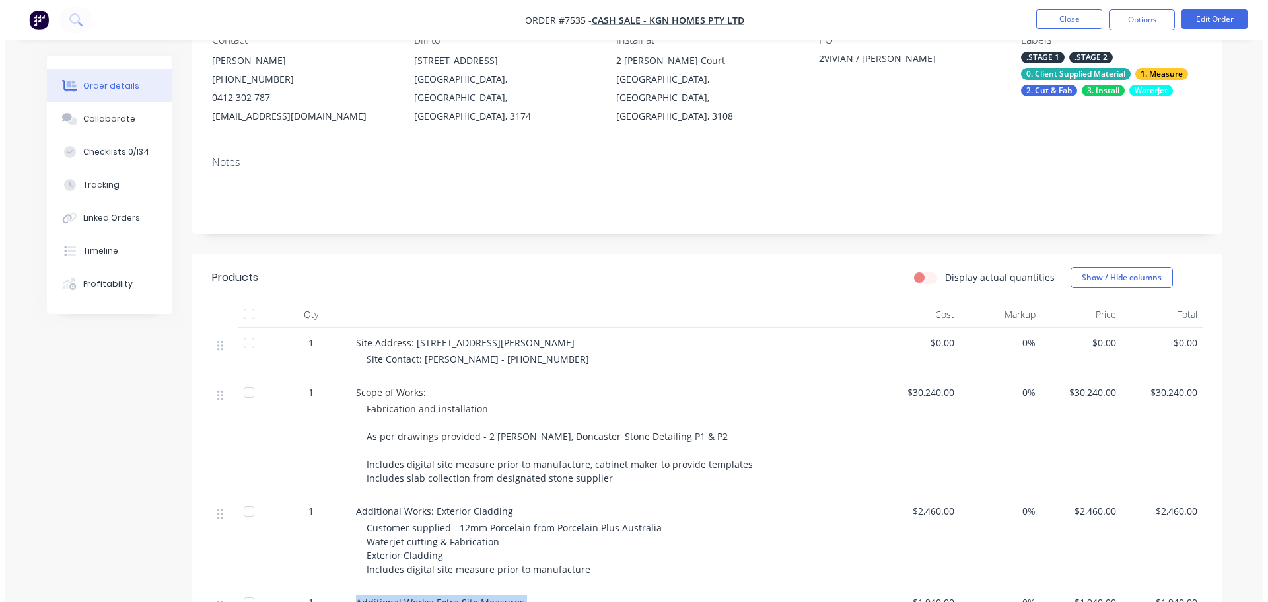
scroll to position [0, 0]
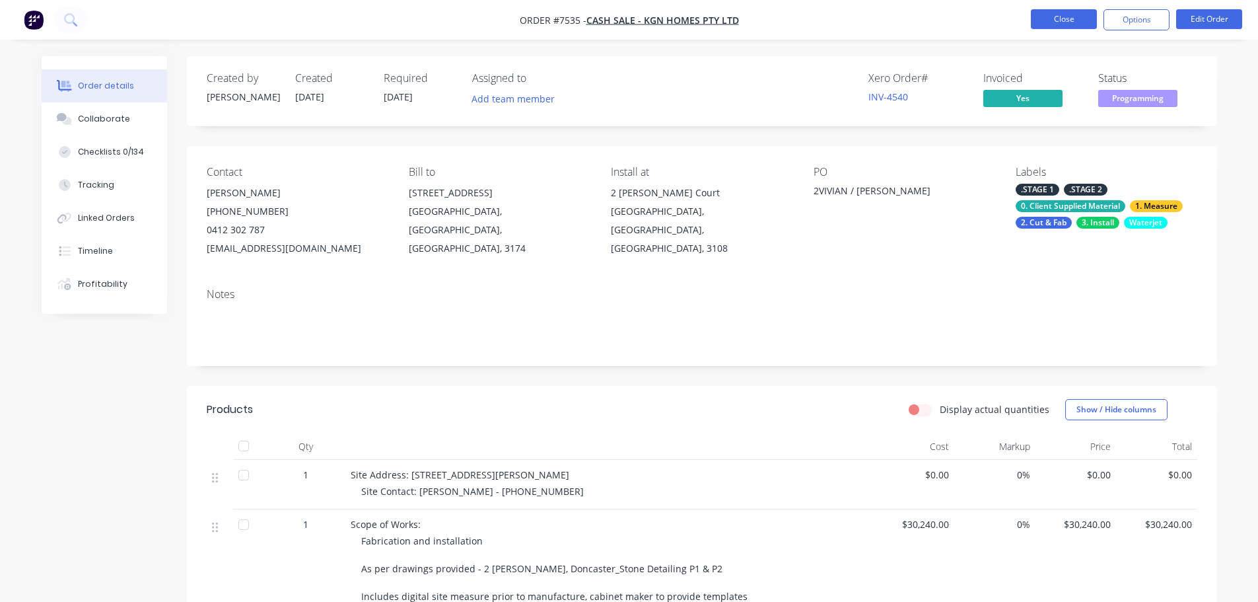
click at [1072, 20] on button "Close" at bounding box center [1064, 19] width 66 height 20
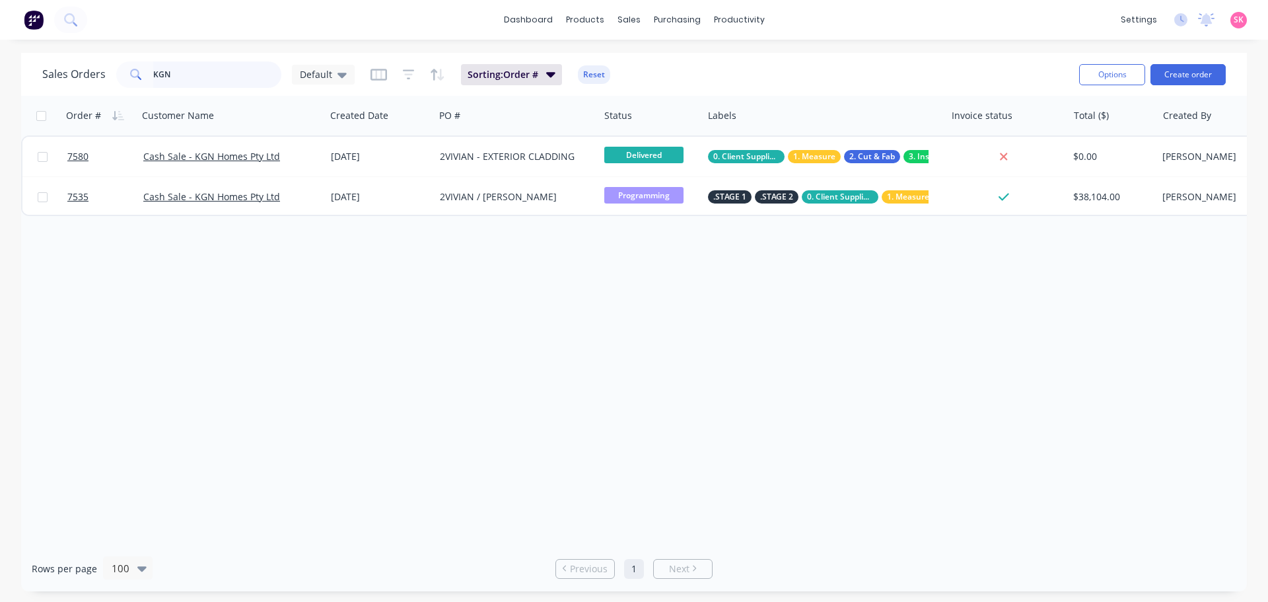
drag, startPoint x: 202, startPoint y: 84, endPoint x: 126, endPoint y: 77, distance: 76.3
click at [126, 77] on div "KGN" at bounding box center [198, 74] width 165 height 26
type input "marbella"
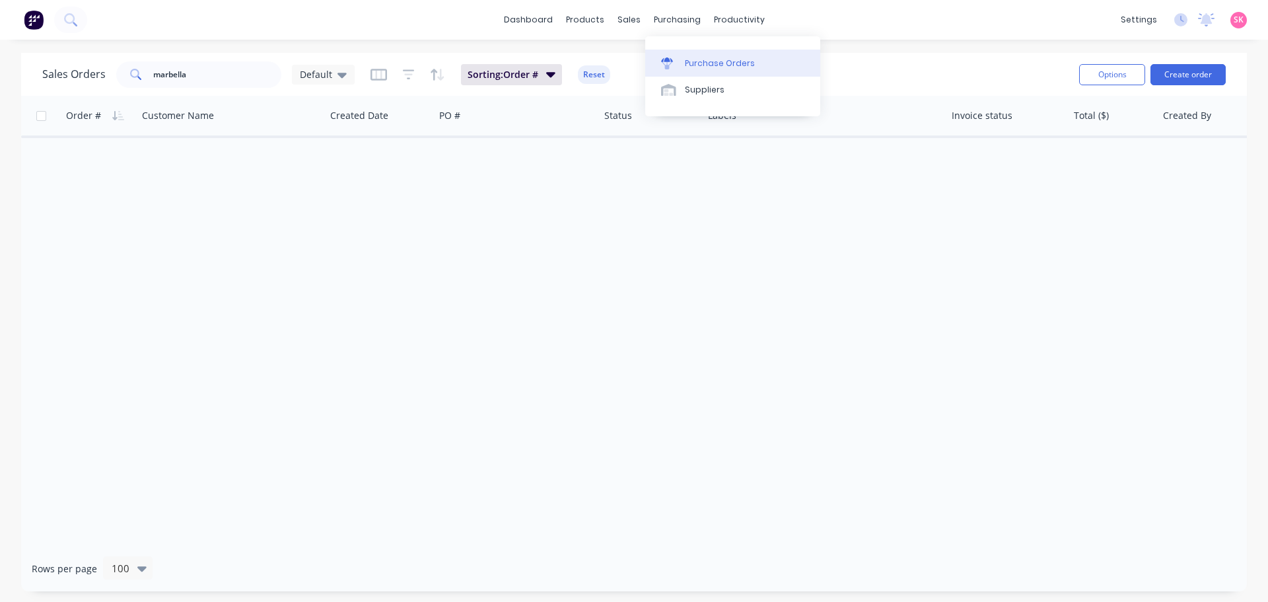
click at [674, 64] on div at bounding box center [671, 63] width 20 height 12
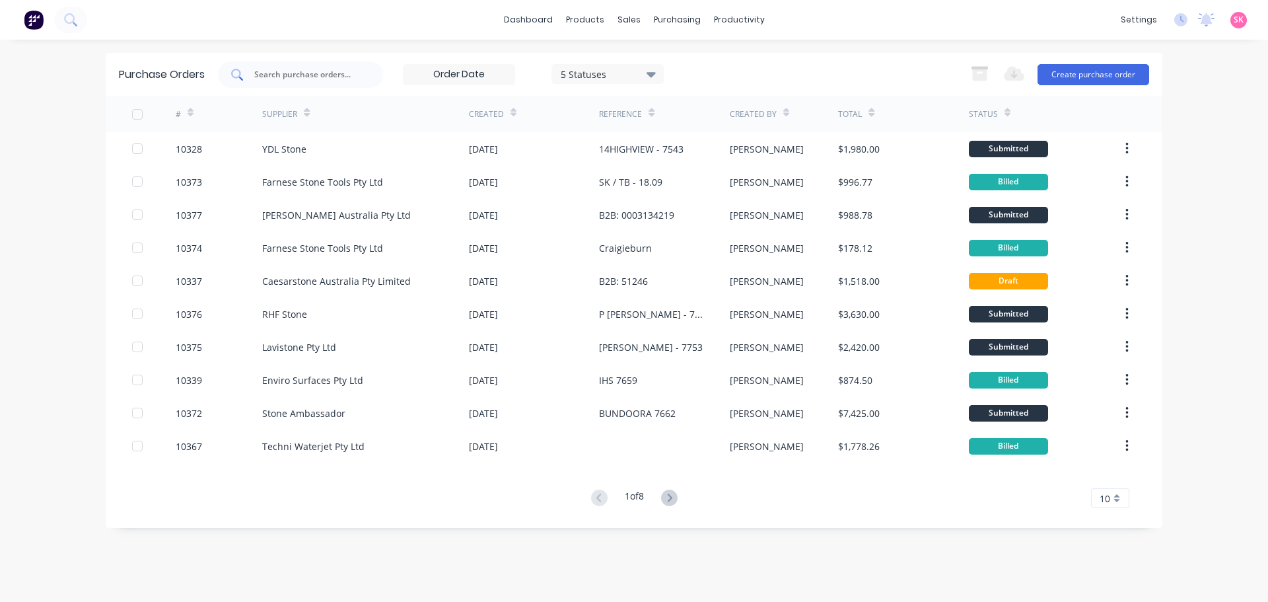
click at [297, 74] on input "text" at bounding box center [308, 74] width 110 height 13
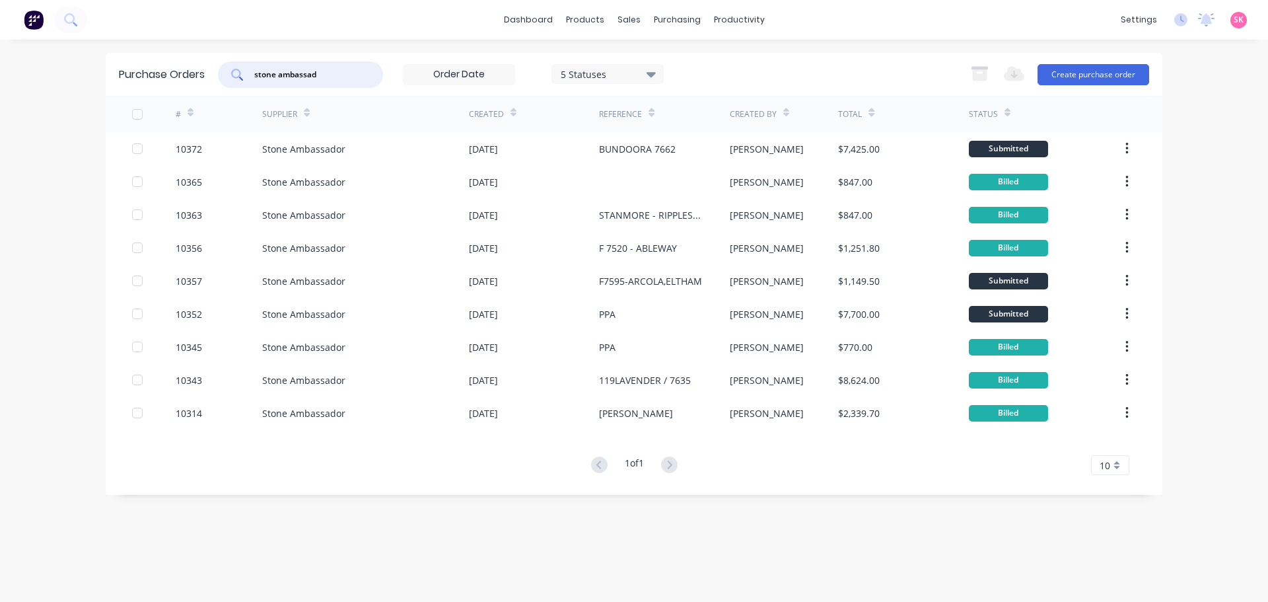
type input "stone ambassad"
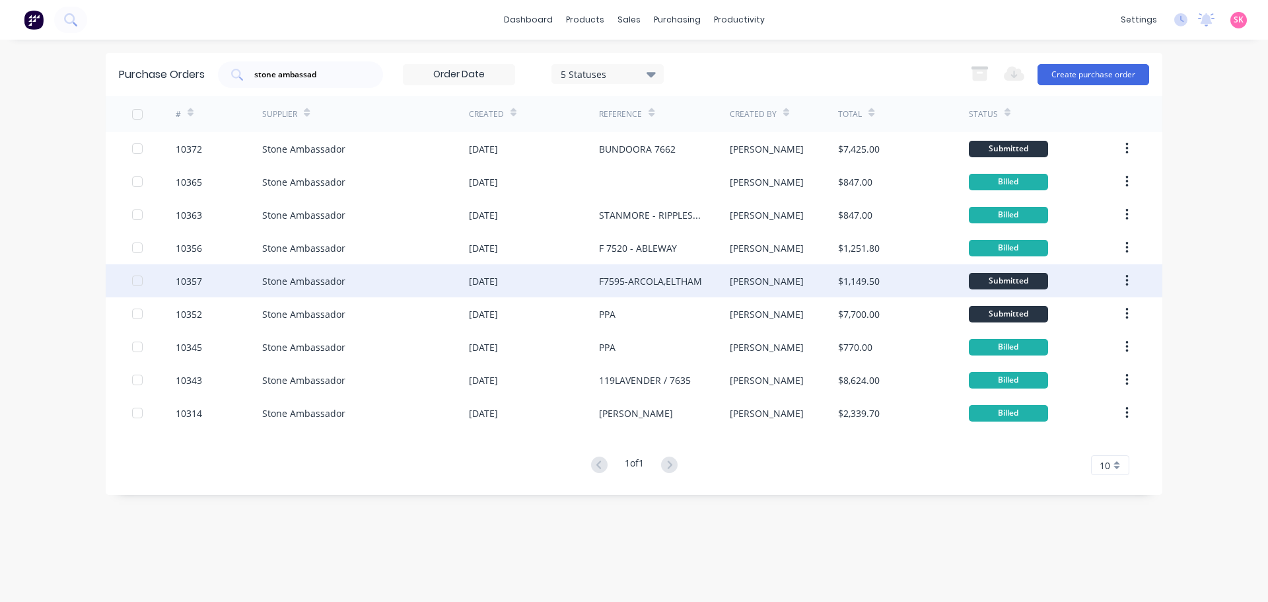
click at [820, 280] on div "[PERSON_NAME]" at bounding box center [784, 280] width 109 height 33
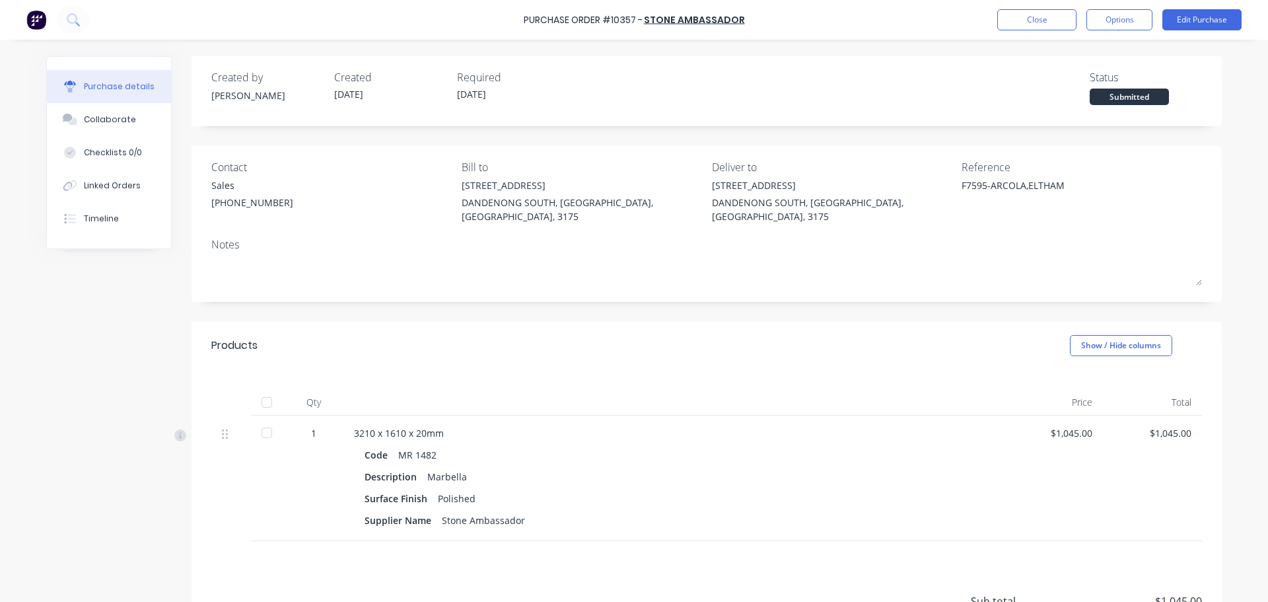
click at [108, 190] on div "Linked Orders" at bounding box center [112, 186] width 57 height 12
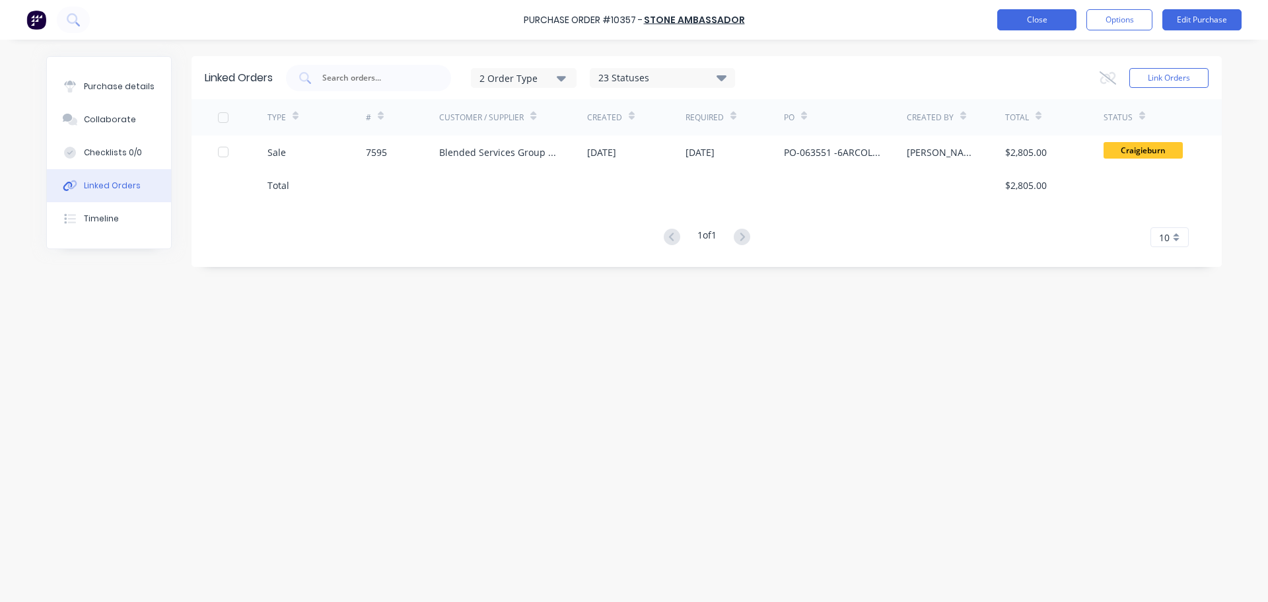
click at [1043, 15] on button "Close" at bounding box center [1037, 19] width 79 height 21
